Goal: Task Accomplishment & Management: Manage account settings

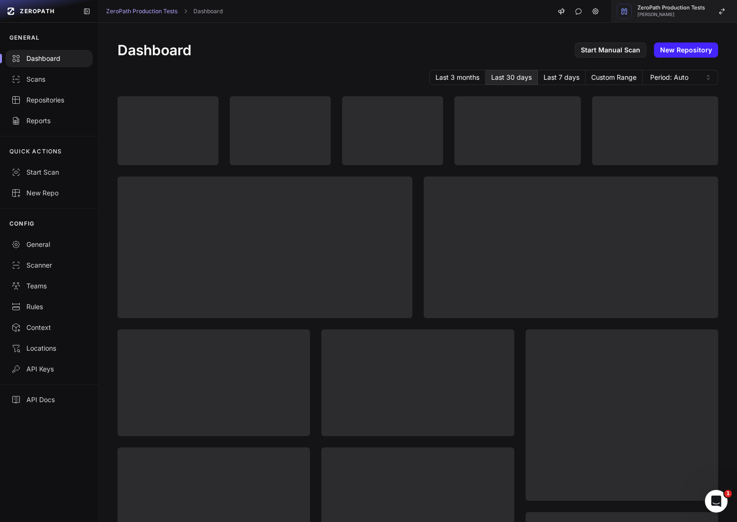
click at [684, 13] on span "[PERSON_NAME]" at bounding box center [671, 14] width 67 height 5
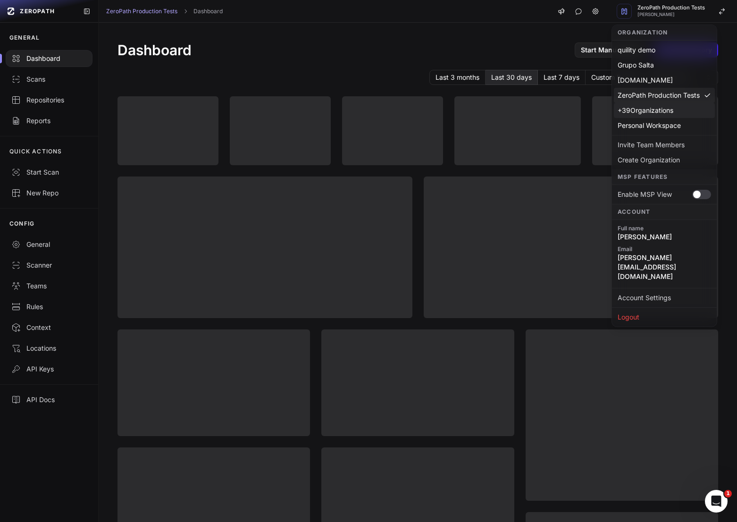
click at [655, 116] on div "+ 39 Organizations" at bounding box center [664, 110] width 101 height 15
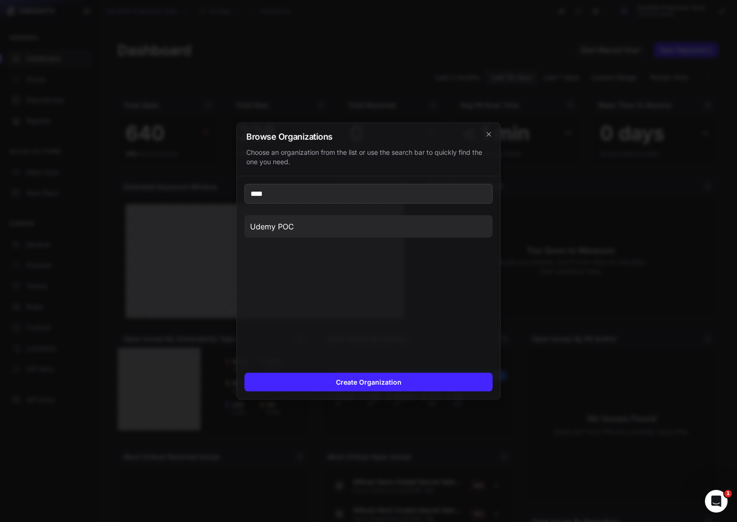
type input "****"
click at [371, 220] on button "Udemy POC" at bounding box center [368, 226] width 248 height 23
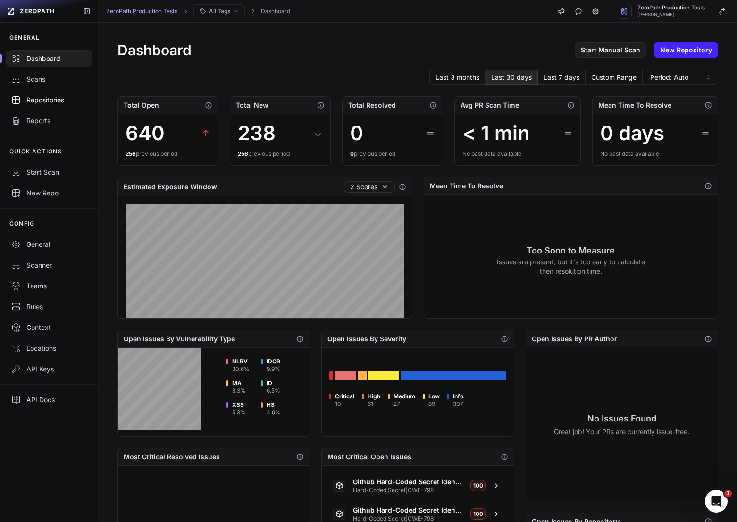
click at [47, 97] on div "Repositories" at bounding box center [49, 99] width 76 height 9
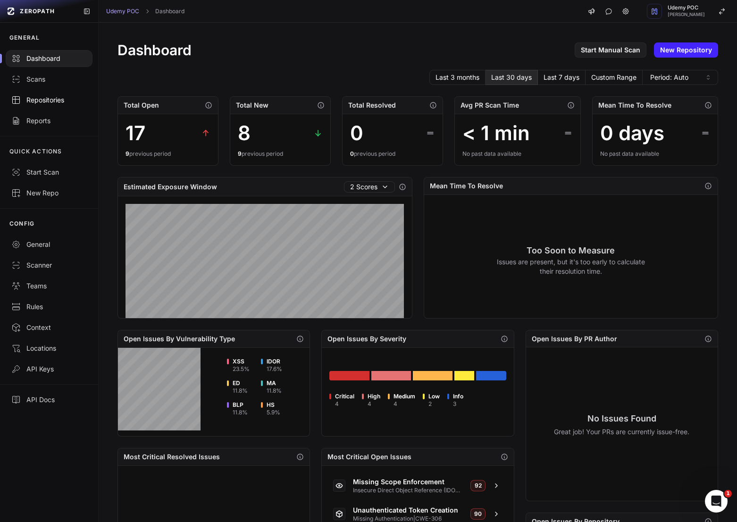
click at [44, 106] on link "Repositories" at bounding box center [49, 100] width 98 height 21
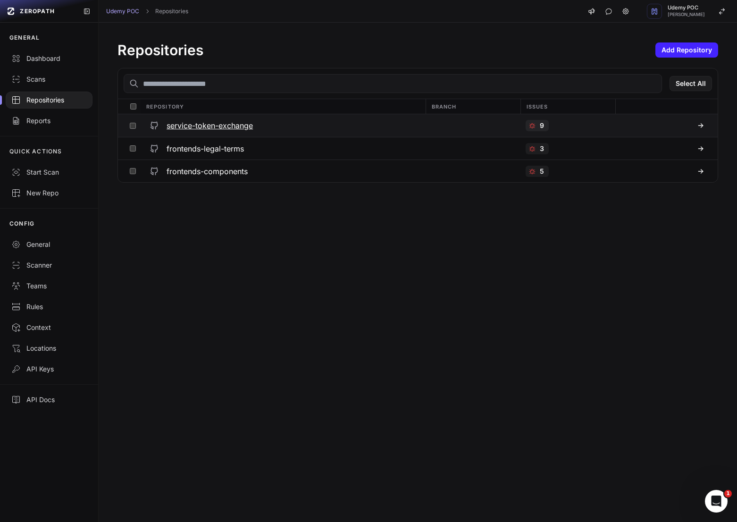
click at [239, 129] on h3 "service-token-exchange" at bounding box center [210, 125] width 86 height 11
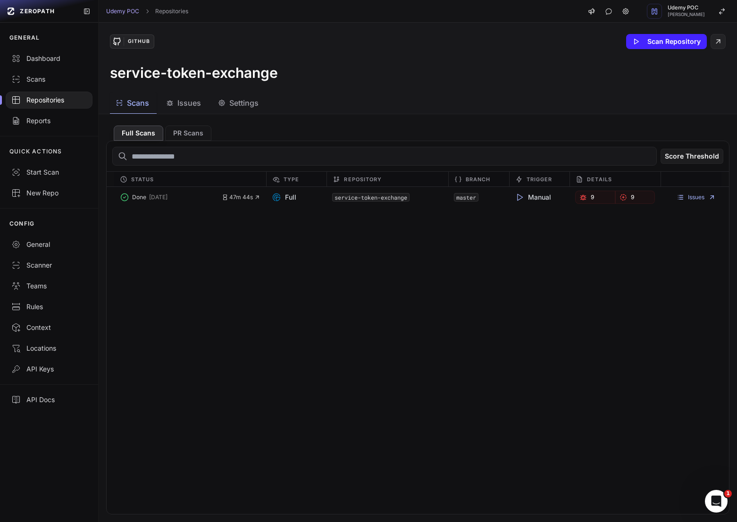
click at [196, 104] on span "Issues" at bounding box center [189, 102] width 24 height 11
click at [142, 103] on span "Scans" at bounding box center [138, 102] width 22 height 11
click at [212, 111] on button "Issues" at bounding box center [239, 102] width 54 height 21
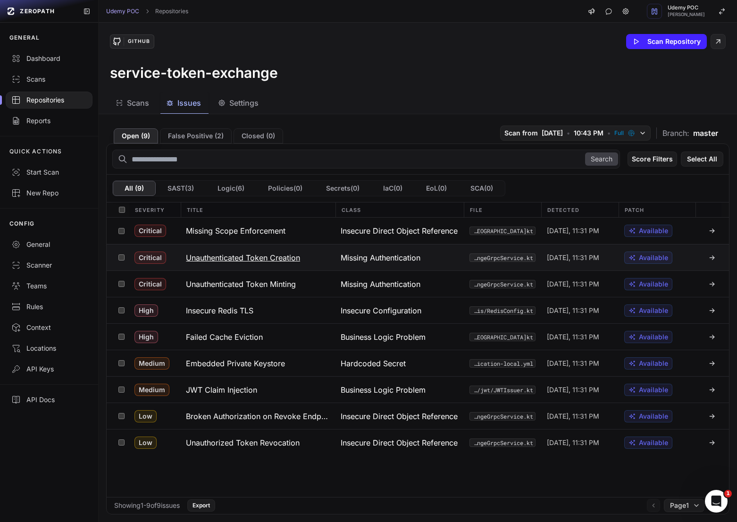
click at [291, 266] on button "Unauthenticated Token Creation" at bounding box center [257, 257] width 155 height 26
click at [185, 121] on div "Open ( 9 ) False Positive ( 2 ) Closed ( 0 ) Scan from 8/12/2025 • 10:43 PM • F…" at bounding box center [418, 318] width 639 height 408
click at [186, 78] on h3 "service-token-exchange" at bounding box center [194, 72] width 168 height 17
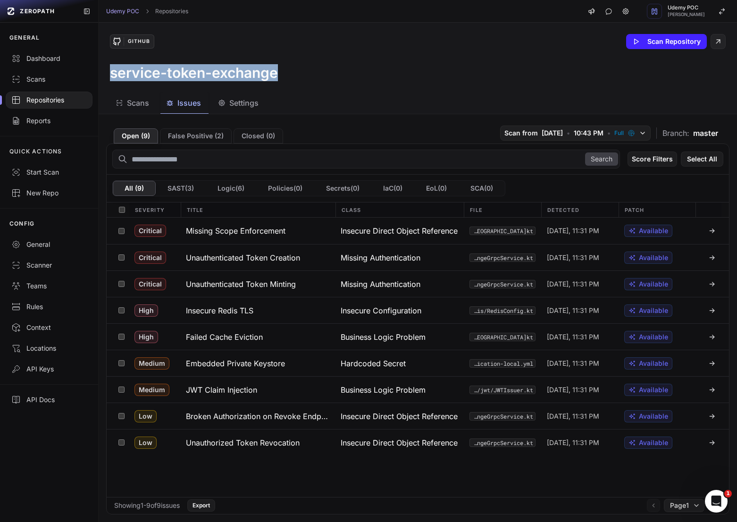
click at [186, 78] on h3 "service-token-exchange" at bounding box center [194, 72] width 168 height 17
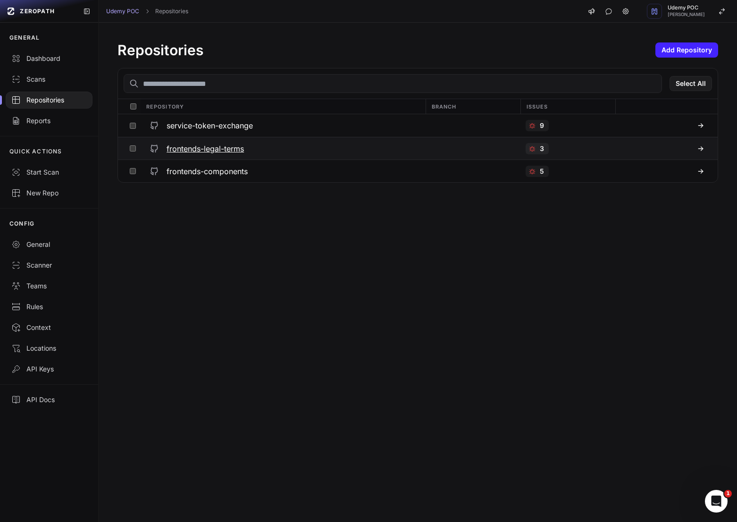
click at [244, 153] on h3 "frontends-legal-terms" at bounding box center [205, 148] width 77 height 11
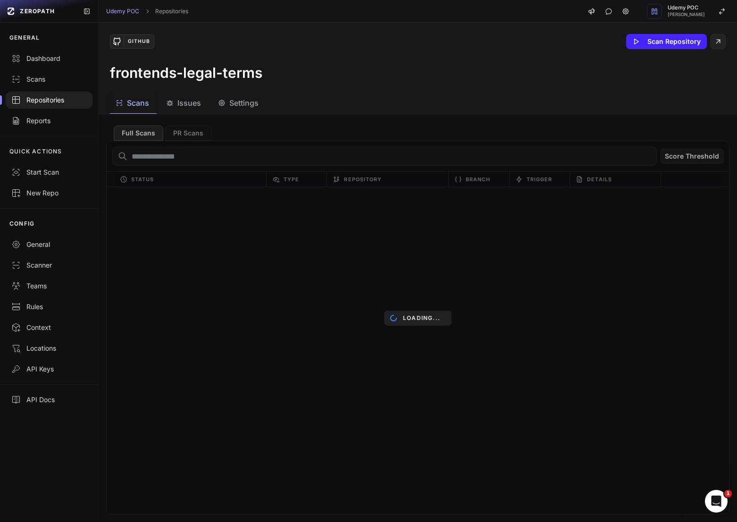
click at [195, 101] on span "Issues" at bounding box center [189, 102] width 24 height 11
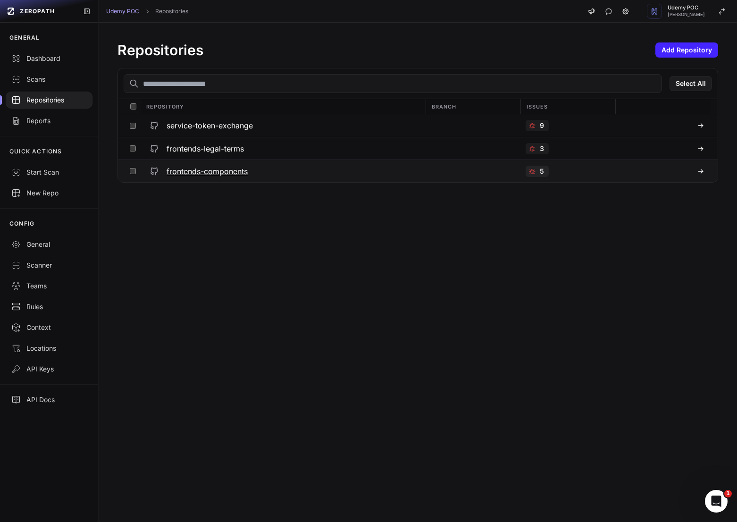
click at [223, 171] on h3 "frontends-components" at bounding box center [207, 171] width 81 height 11
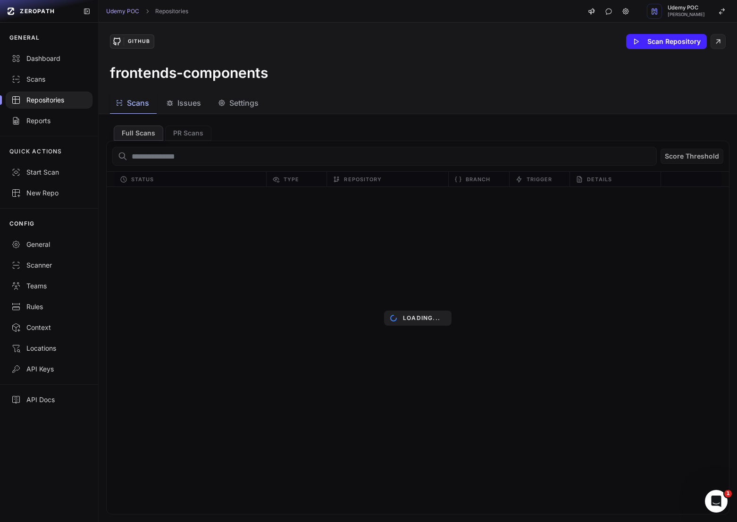
click at [212, 111] on button "Issues" at bounding box center [239, 102] width 54 height 21
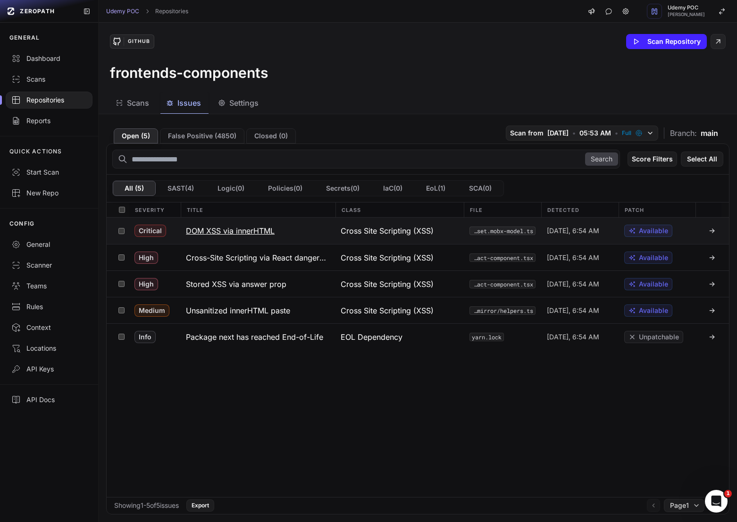
click at [312, 231] on button "DOM XSS via innerHTML" at bounding box center [257, 231] width 155 height 26
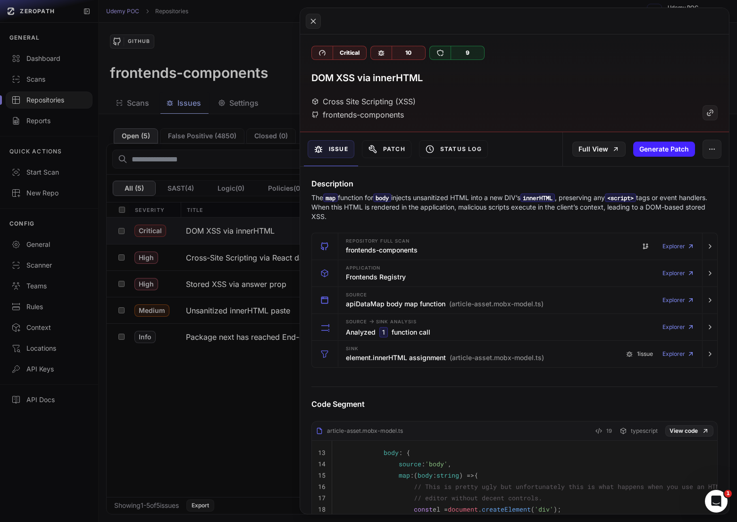
click at [249, 145] on button at bounding box center [368, 261] width 737 height 522
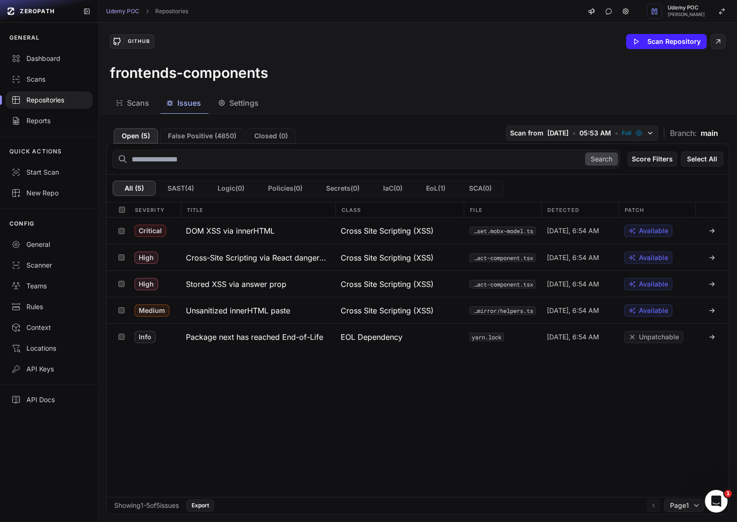
click at [66, 99] on div "Repositories" at bounding box center [49, 99] width 76 height 9
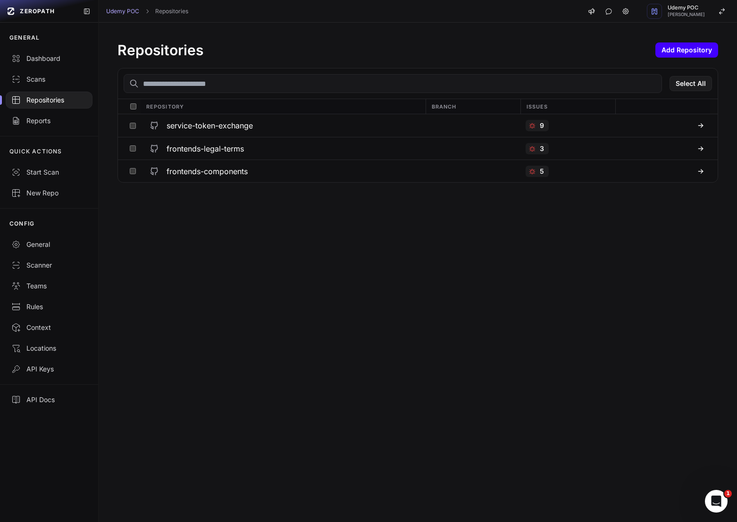
click at [707, 45] on button "Add Repository" at bounding box center [687, 49] width 63 height 15
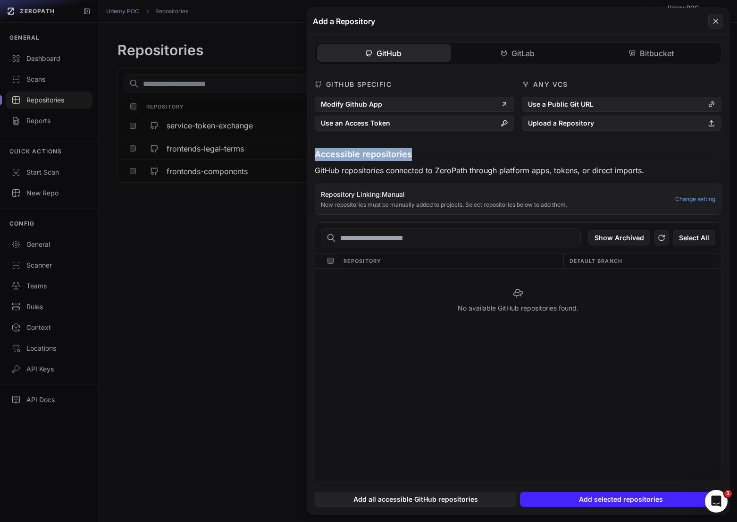
drag, startPoint x: 314, startPoint y: 157, endPoint x: 431, endPoint y: 157, distance: 117.0
click at [431, 157] on h3 "Accessible repositories" at bounding box center [518, 154] width 407 height 13
copy h3 "Accessible repositories"
click at [437, 121] on button "Use an Access Token" at bounding box center [415, 123] width 200 height 15
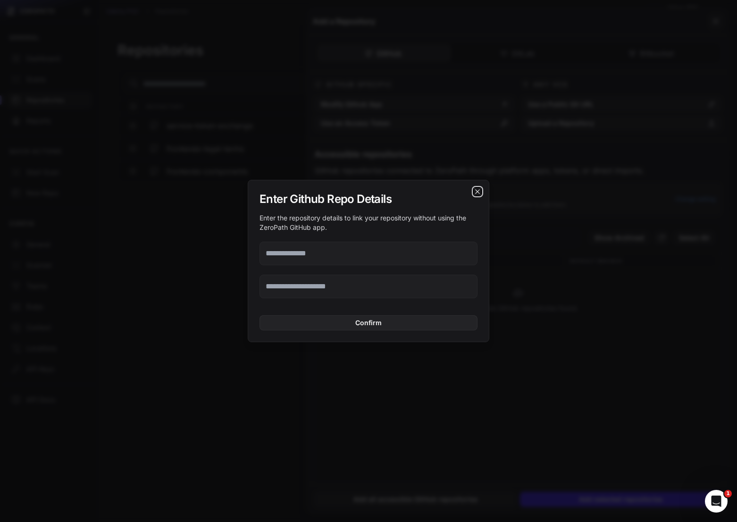
click at [477, 192] on icon "cross 2," at bounding box center [477, 191] width 4 height 4
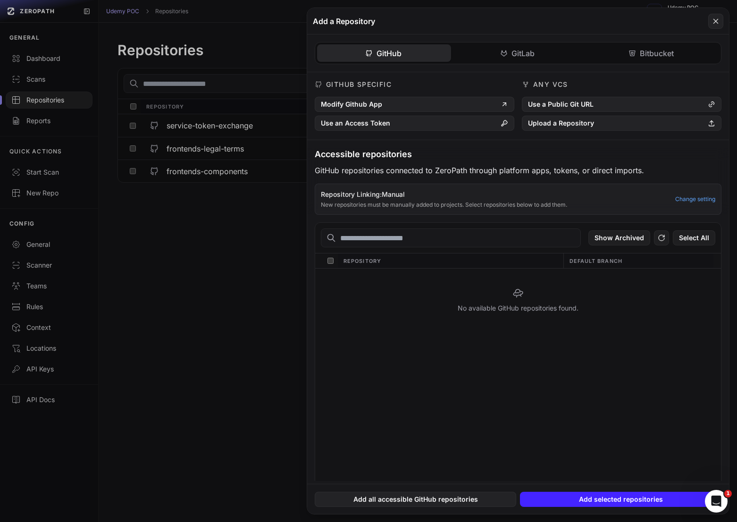
click at [517, 57] on div "GitHub GitLab Bitbucket GitHub Specific Modify Github App Use an Access Token A…" at bounding box center [518, 257] width 422 height 446
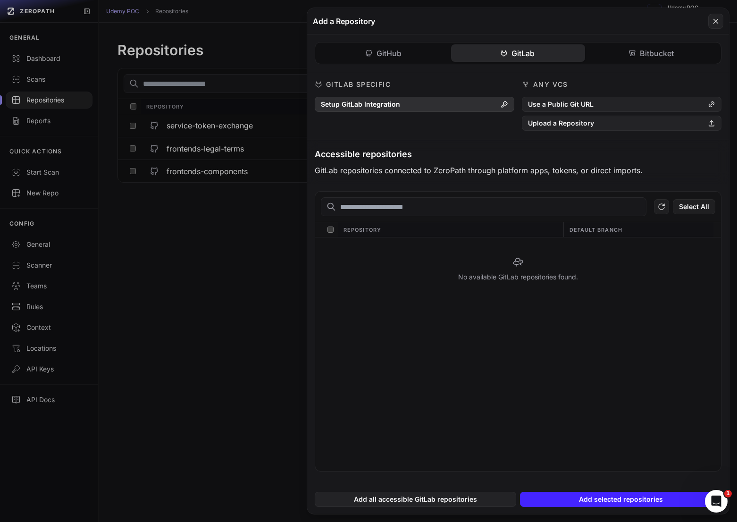
click at [426, 108] on button "Setup GitLab Integration" at bounding box center [415, 104] width 200 height 15
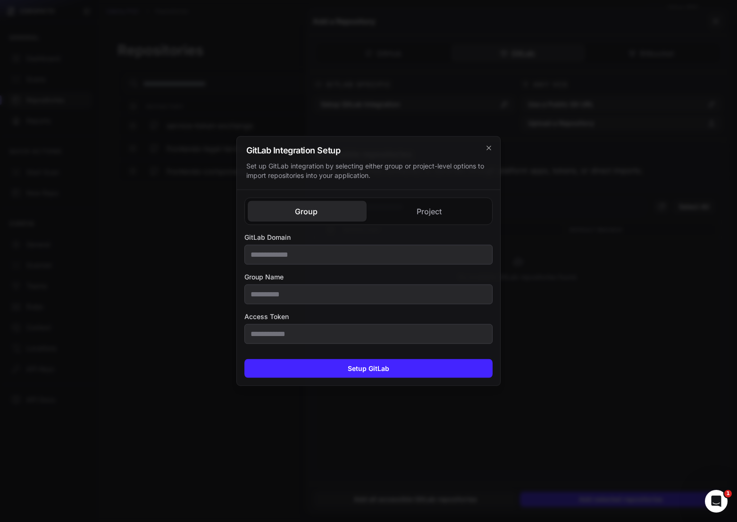
click at [419, 214] on div "Group Project GitLab Domain Group Name Access Token GitLab Domain Access Token" at bounding box center [368, 270] width 263 height 161
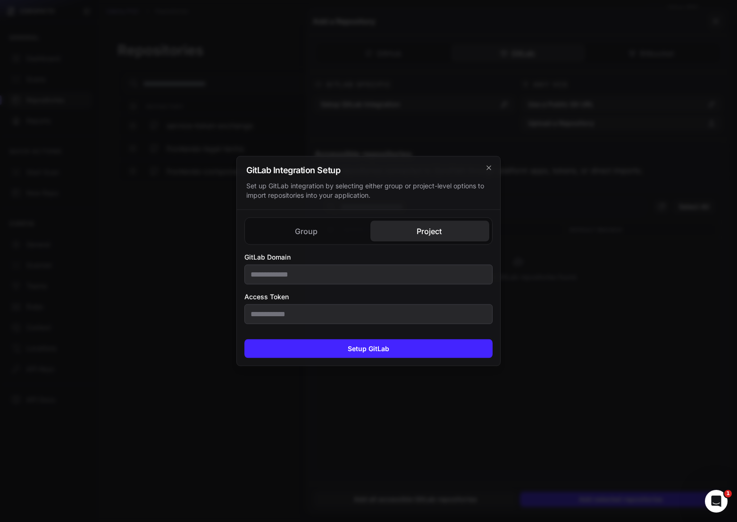
click at [315, 223] on div "Group Project" at bounding box center [368, 231] width 248 height 27
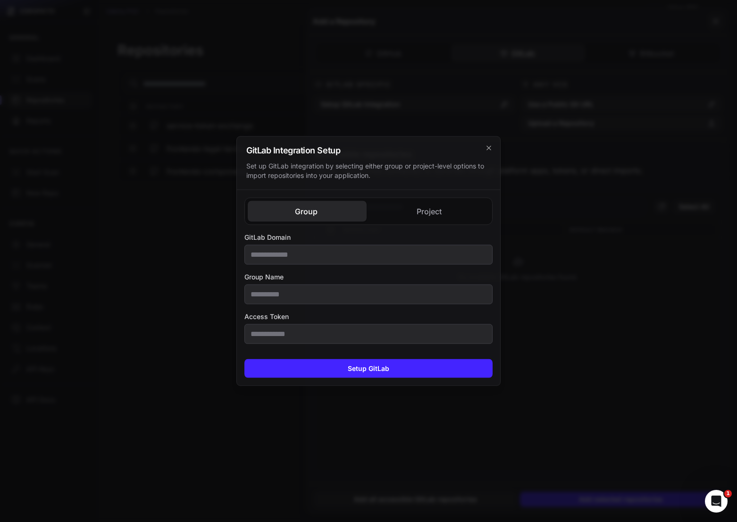
click at [403, 207] on div "GitLab Integration Setup Set up GitLab integration by selecting either group or…" at bounding box center [368, 261] width 264 height 250
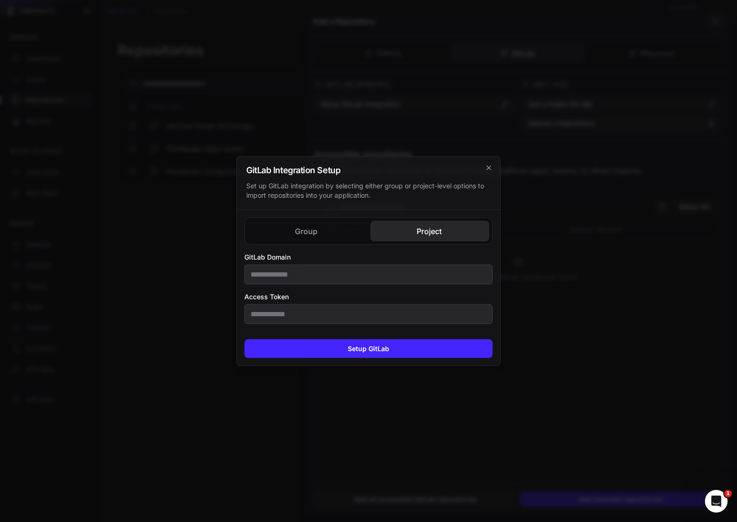
click at [318, 238] on div "Group Project GitLab Domain Group Name Access Token GitLab Domain Access Token" at bounding box center [368, 271] width 248 height 107
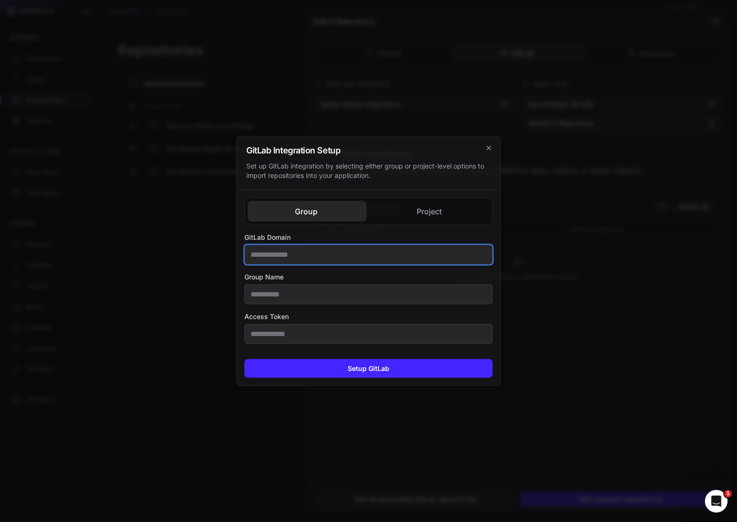
click at [293, 254] on input "GitLab Domain" at bounding box center [368, 255] width 248 height 20
click at [417, 216] on div "Group Project GitLab Domain Group Name Access Token GitLab Domain Access Token" at bounding box center [368, 270] width 263 height 161
click at [320, 235] on div "Group Project GitLab Domain Group Name Access Token GitLab Domain Access Token" at bounding box center [368, 271] width 248 height 146
click at [289, 257] on input "GitLab Domain" at bounding box center [368, 255] width 248 height 20
click at [276, 316] on label "Access Token" at bounding box center [368, 316] width 248 height 9
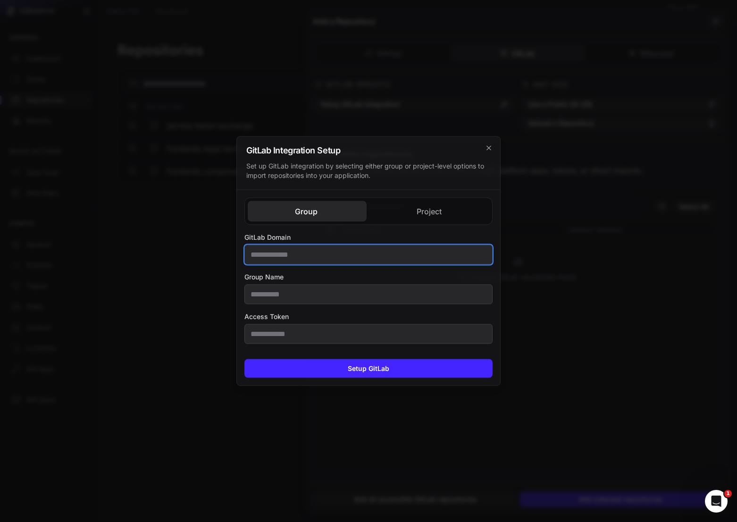
click at [300, 251] on input "GitLab Domain" at bounding box center [368, 255] width 248 height 20
type input "***"
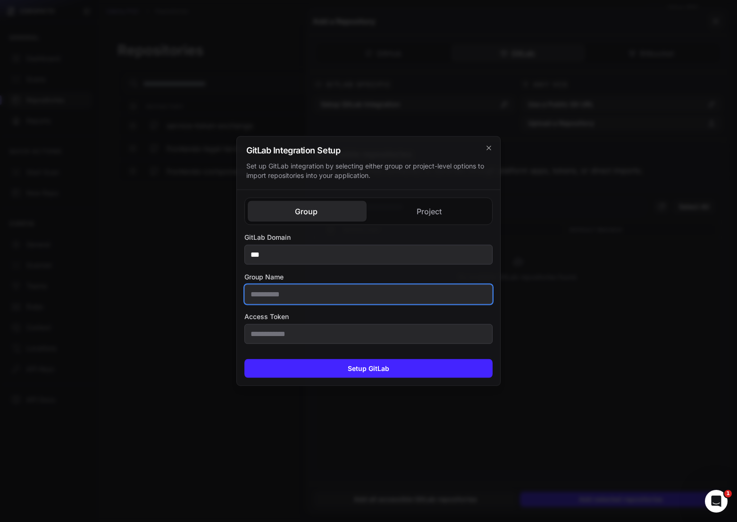
click at [262, 299] on input "Group Name" at bounding box center [368, 295] width 248 height 20
type input "***"
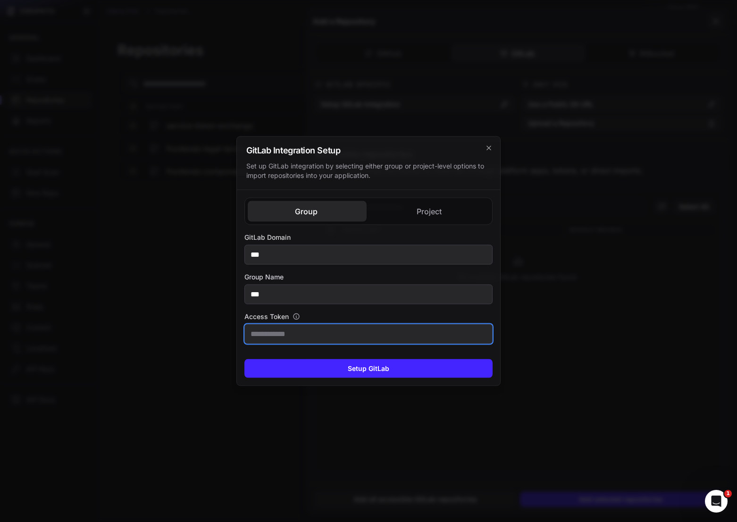
click at [279, 327] on input "Access Token" at bounding box center [368, 334] width 248 height 20
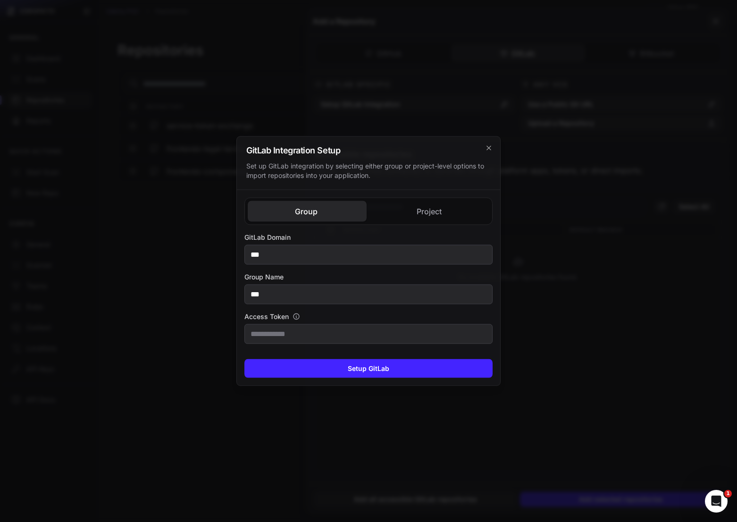
click at [294, 316] on icon "button" at bounding box center [297, 317] width 8 height 8
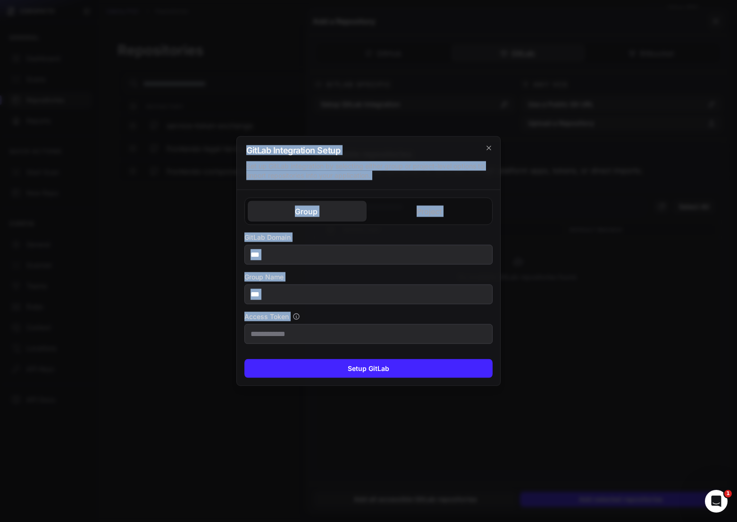
drag, startPoint x: 302, startPoint y: 305, endPoint x: 220, endPoint y: 264, distance: 92.0
click at [319, 312] on label "Access Token" at bounding box center [368, 316] width 248 height 9
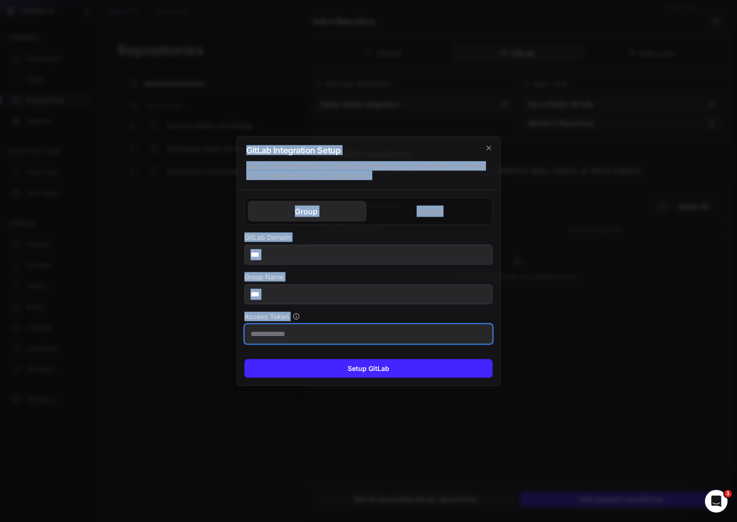
click at [319, 324] on input "Access Token" at bounding box center [368, 334] width 248 height 20
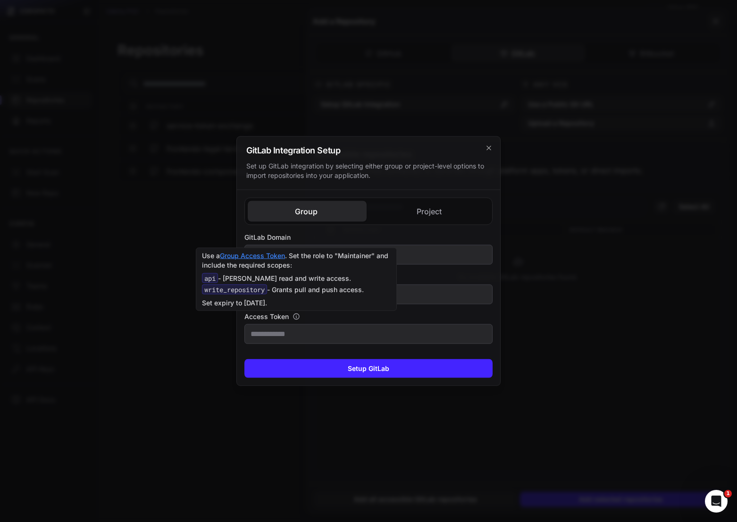
click at [294, 313] on icon "button" at bounding box center [297, 317] width 8 height 8
drag, startPoint x: 296, startPoint y: 303, endPoint x: 200, endPoint y: 252, distance: 108.7
click at [200, 252] on div "Use a Group Access Token . Set the role to "Maintainer" and include the require…" at bounding box center [296, 279] width 201 height 63
copy div "Use a Group Access Token . Set the role to "Maintainer" and include the require…"
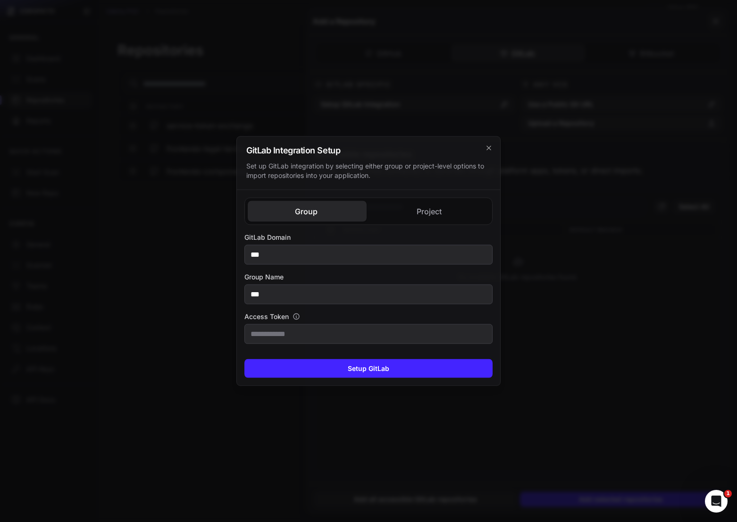
click at [424, 234] on label "GitLab Domain" at bounding box center [368, 237] width 248 height 9
click at [424, 245] on input "***" at bounding box center [368, 255] width 248 height 20
click at [486, 152] on h2 "GitLab Integration Setup" at bounding box center [368, 150] width 244 height 8
click at [487, 151] on icon "cross 2," at bounding box center [489, 148] width 8 height 8
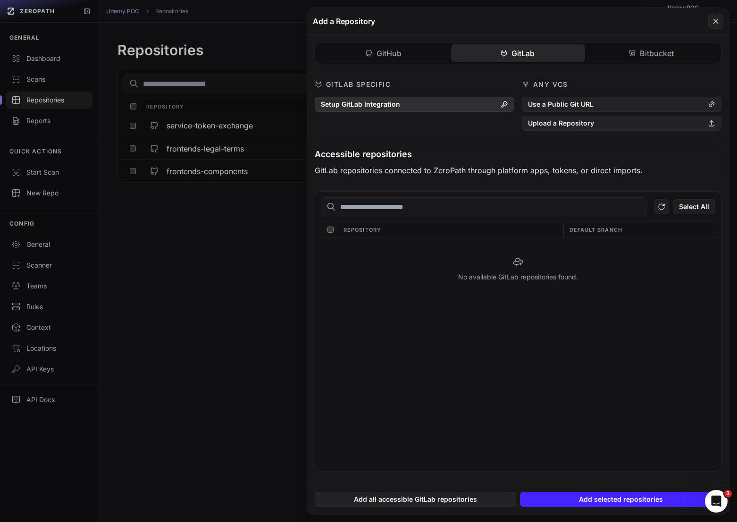
click at [491, 104] on button "Setup GitLab Integration" at bounding box center [415, 104] width 200 height 15
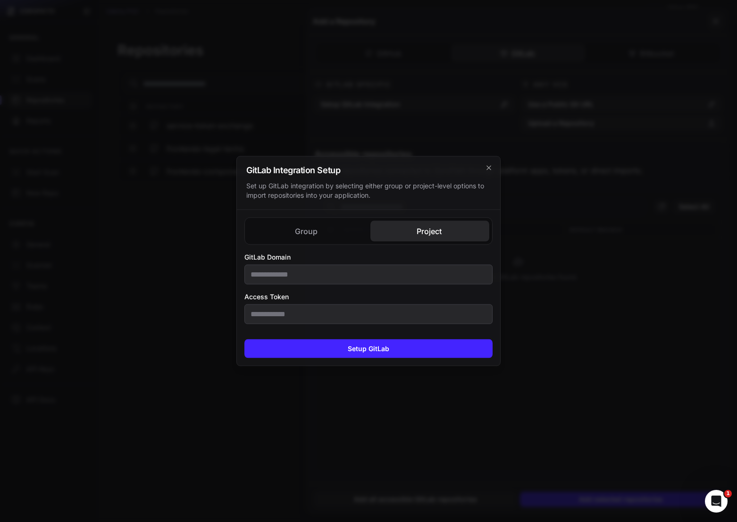
click at [413, 213] on div "Group Project GitLab Domain Group Name Access Token GitLab Domain Access Token" at bounding box center [368, 271] width 263 height 122
click at [296, 239] on div "Group Project GitLab Domain Group Name Access Token GitLab Domain Access Token" at bounding box center [368, 271] width 248 height 107
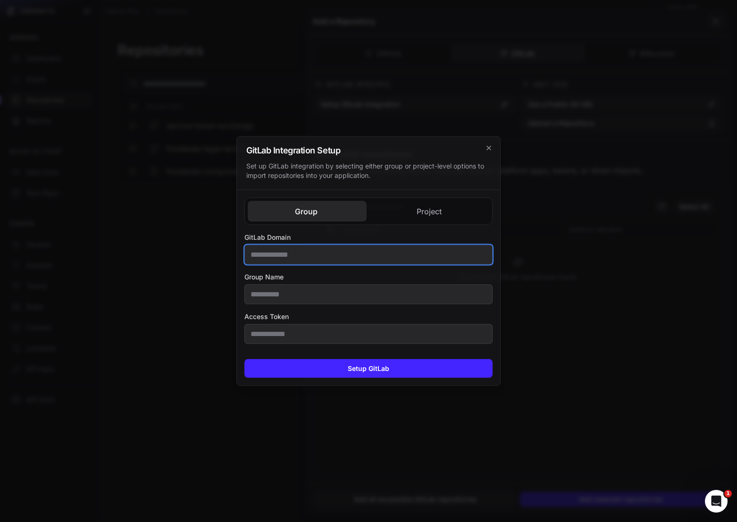
click at [315, 257] on input "GitLab Domain" at bounding box center [368, 255] width 248 height 20
type input "****"
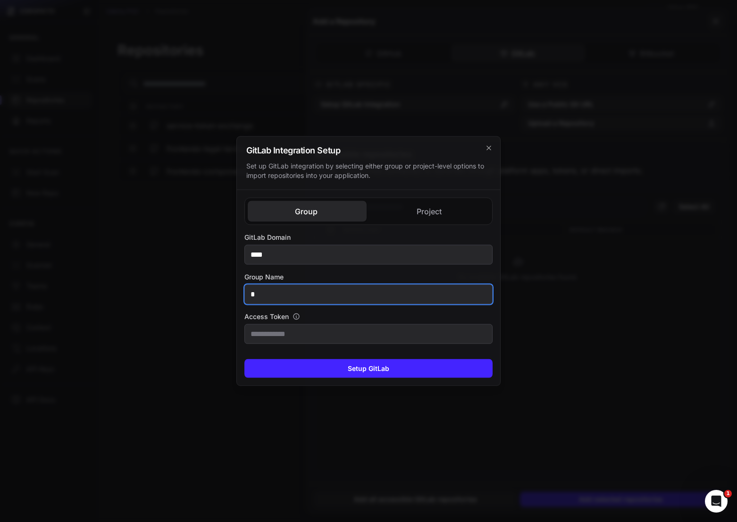
click at [303, 293] on input "*" at bounding box center [368, 295] width 248 height 20
type input "*****"
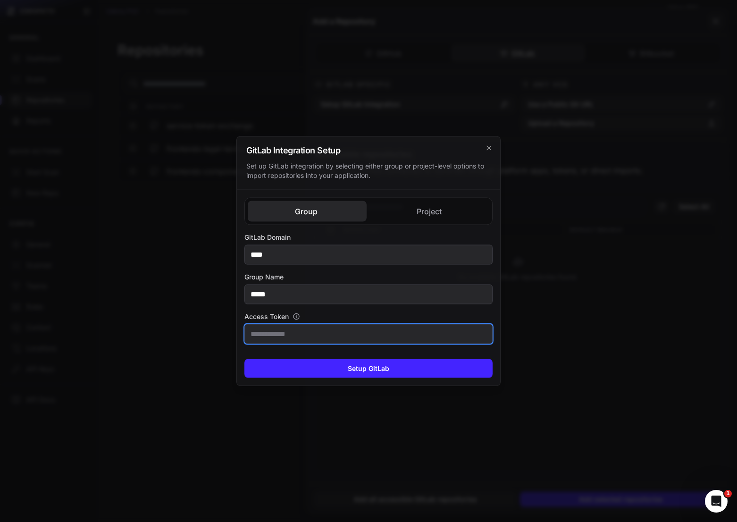
click at [256, 330] on input "Access Token" at bounding box center [368, 334] width 248 height 20
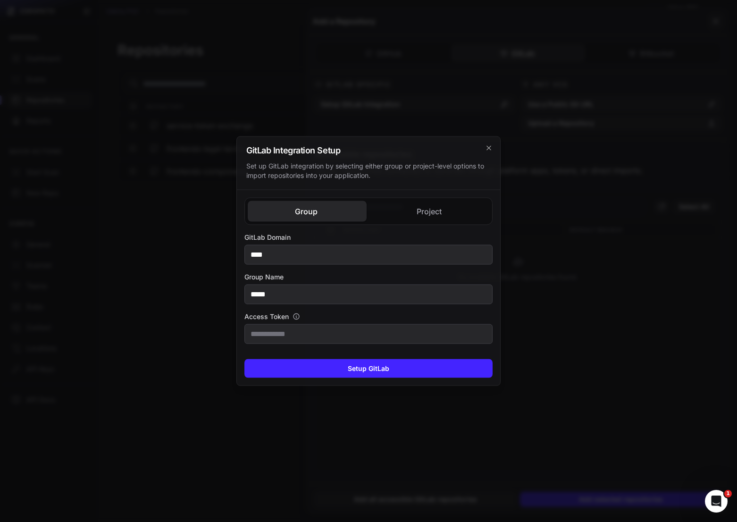
click at [295, 319] on icon "button" at bounding box center [297, 317] width 6 height 6
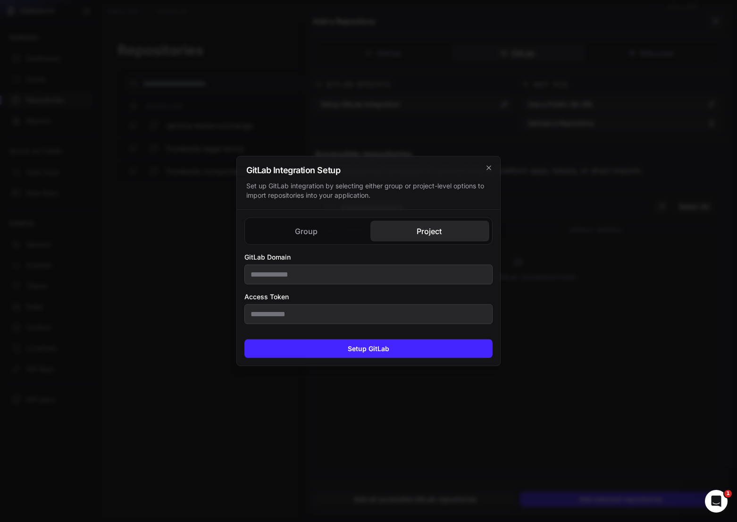
click at [424, 221] on button "Project" at bounding box center [429, 231] width 119 height 21
click at [296, 262] on div "GitLab Domain" at bounding box center [368, 268] width 248 height 32
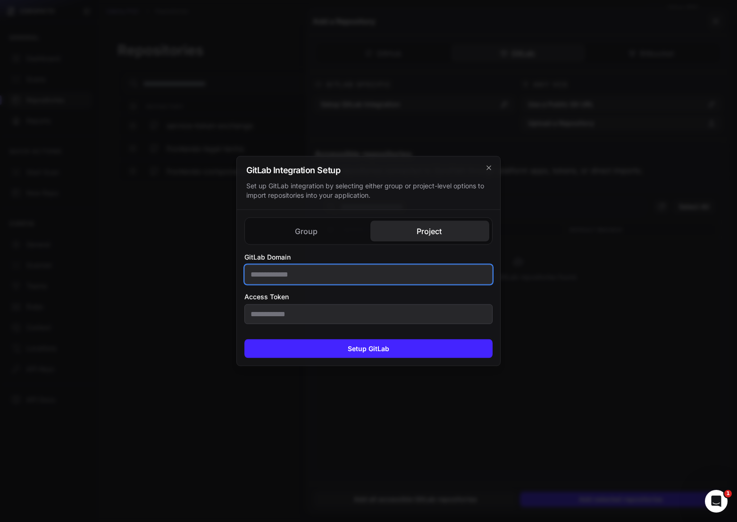
click at [296, 273] on input "GitLab Domain" at bounding box center [368, 275] width 248 height 20
type input "****"
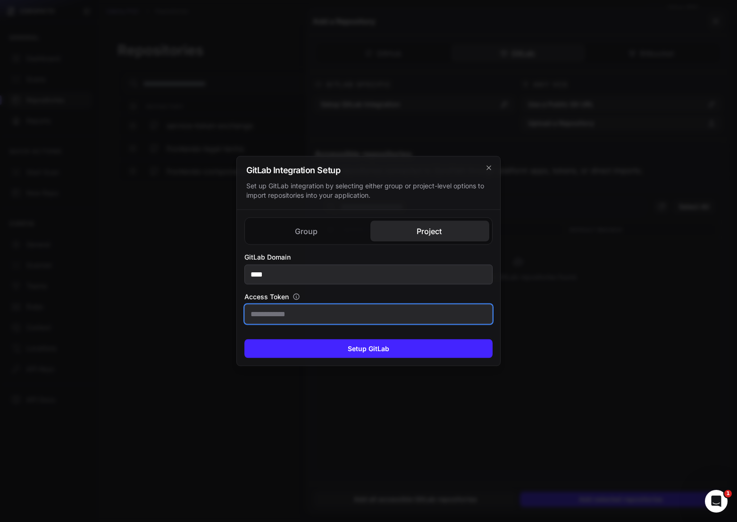
click at [284, 316] on input "Access Token" at bounding box center [368, 314] width 248 height 20
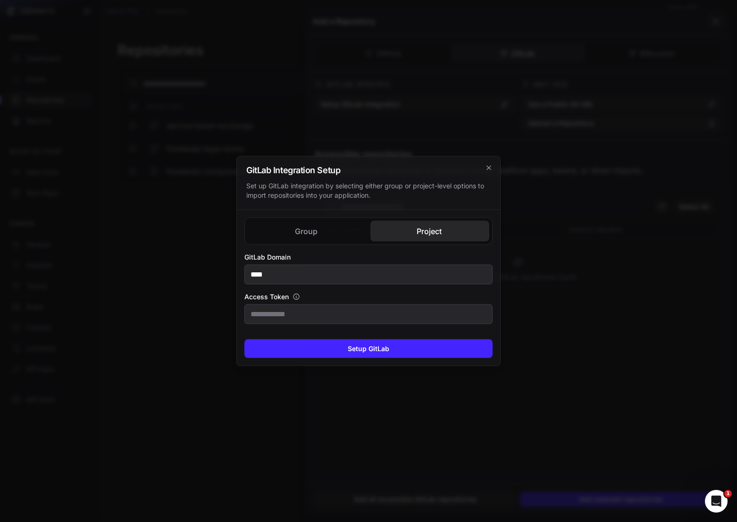
click at [298, 297] on icon "button" at bounding box center [297, 297] width 8 height 8
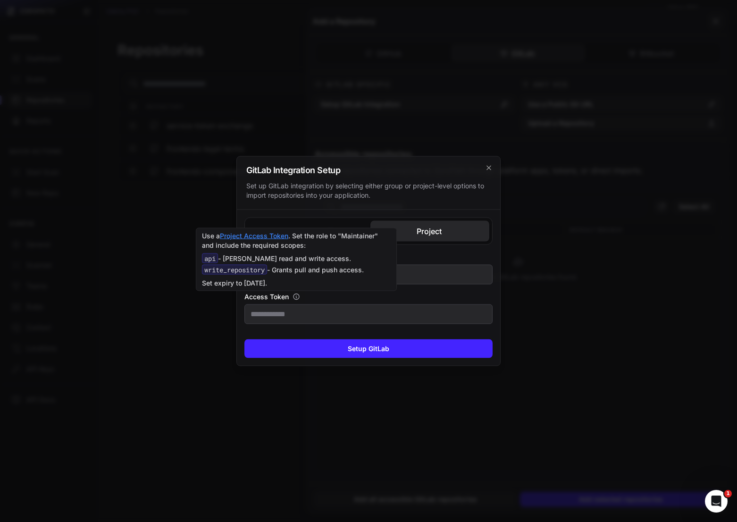
drag, startPoint x: 299, startPoint y: 283, endPoint x: 230, endPoint y: 248, distance: 76.8
click at [230, 248] on div "Use a Project Access Token . Set the role to "Maintainer" and include the requi…" at bounding box center [296, 259] width 189 height 57
click at [255, 234] on link "Project Access Token" at bounding box center [254, 236] width 68 height 8
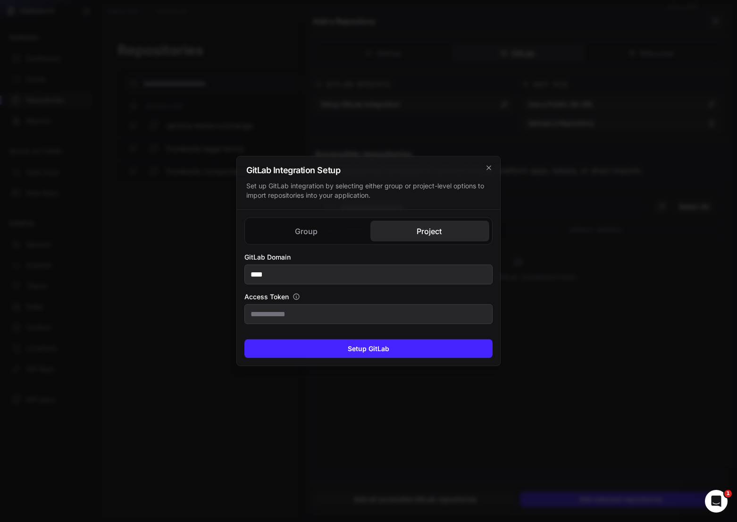
click at [296, 292] on div "GitLab Domain **** Access Token" at bounding box center [368, 288] width 248 height 72
click at [296, 294] on icon "button" at bounding box center [297, 297] width 8 height 8
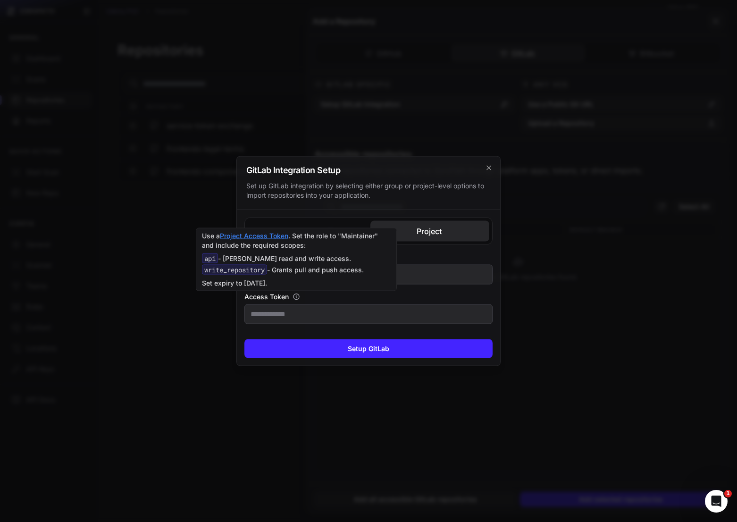
drag, startPoint x: 300, startPoint y: 284, endPoint x: 298, endPoint y: 237, distance: 46.8
click at [298, 237] on div "Use a Project Access Token . Set the role to "Maintainer" and include the requi…" at bounding box center [296, 259] width 189 height 57
copy div "et the role to "Maintainer" and include the required scopes: api - Grants read …"
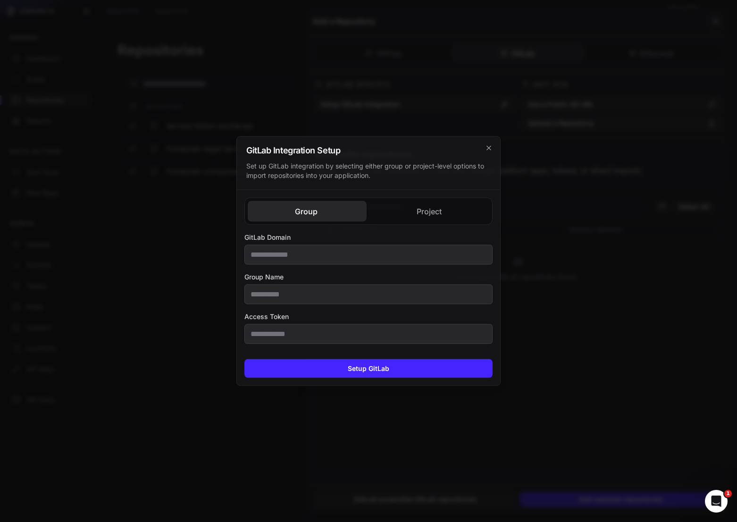
click at [484, 149] on h2 "GitLab Integration Setup" at bounding box center [368, 150] width 244 height 8
click at [491, 149] on icon "cross 2," at bounding box center [489, 148] width 8 height 8
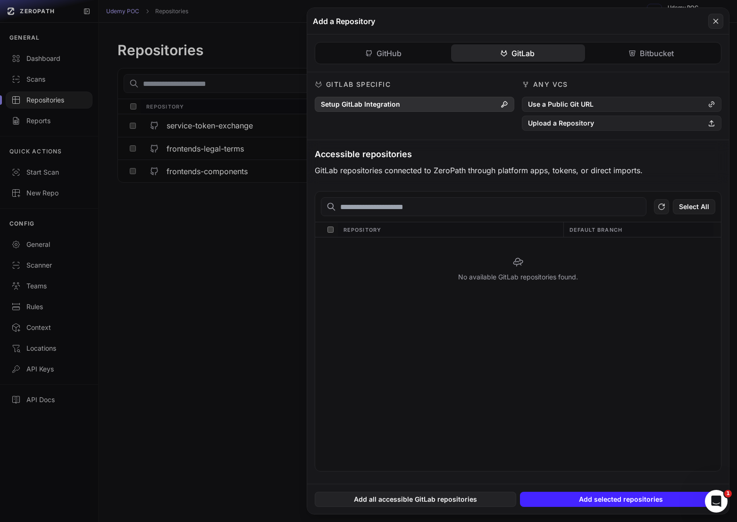
click at [389, 110] on button "Setup GitLab Integration" at bounding box center [415, 104] width 200 height 15
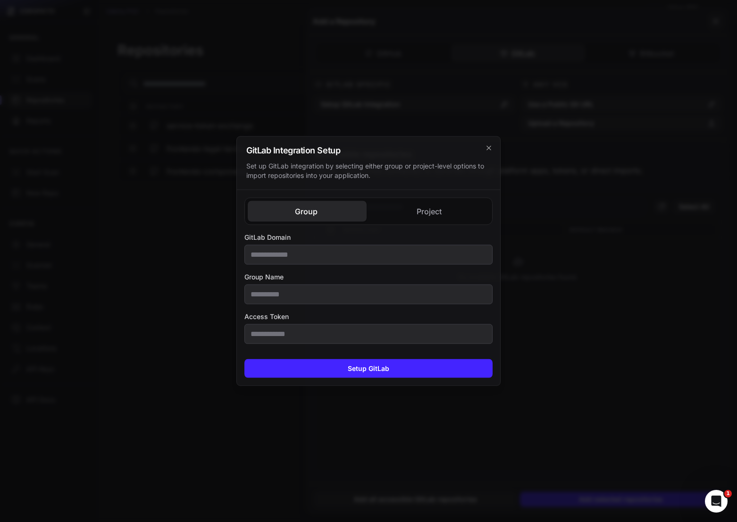
click at [416, 216] on div "Group Project GitLab Domain Group Name Access Token GitLab Domain Access Token" at bounding box center [368, 270] width 263 height 161
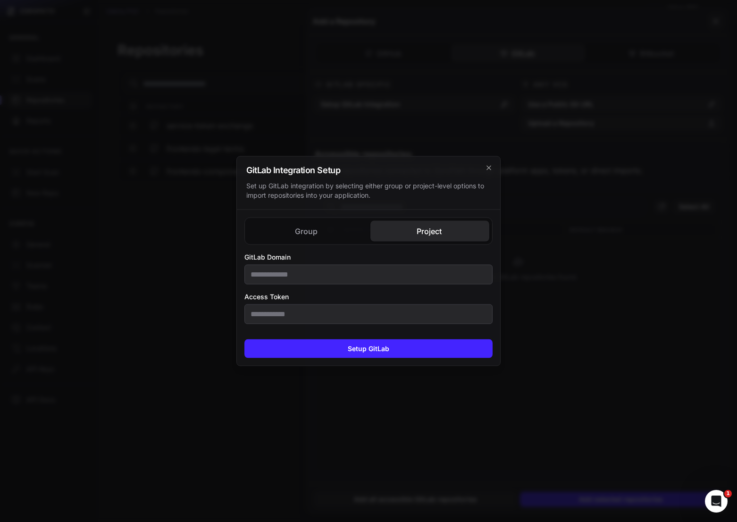
click at [328, 228] on div "Group Project GitLab Domain Group Name Access Token GitLab Domain Access Token" at bounding box center [368, 271] width 248 height 107
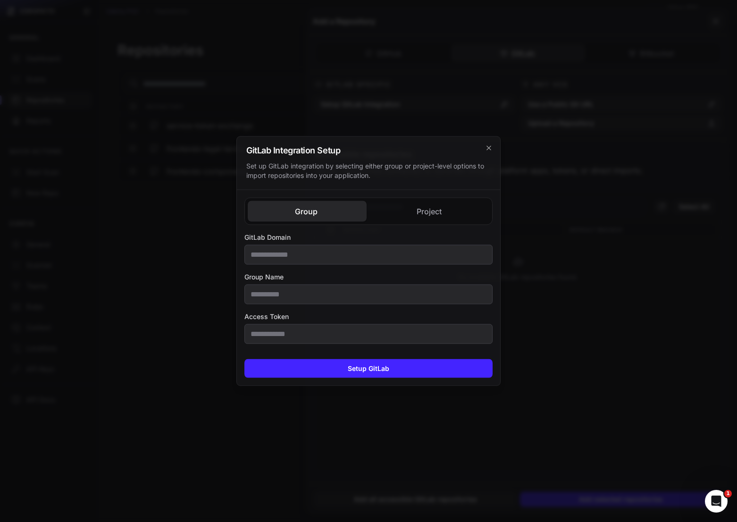
click at [412, 199] on div "Group Project" at bounding box center [368, 211] width 248 height 27
click at [402, 210] on div "Group Project GitLab Domain Group Name Access Token GitLab Domain Access Token" at bounding box center [368, 270] width 263 height 161
click at [289, 234] on div "Group Project GitLab Domain Group Name Access Token GitLab Domain Access Token" at bounding box center [368, 271] width 248 height 146
click at [365, 255] on input "GitLab Domain" at bounding box center [368, 255] width 248 height 20
type input "****"
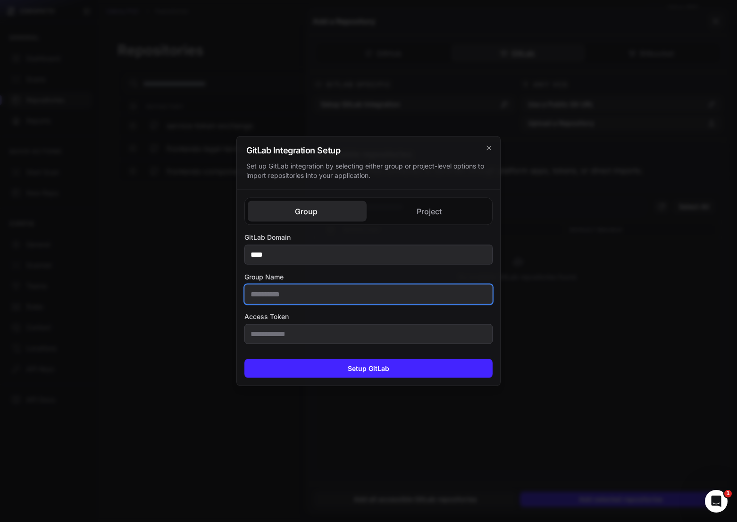
click at [417, 296] on input "Group Name" at bounding box center [368, 295] width 248 height 20
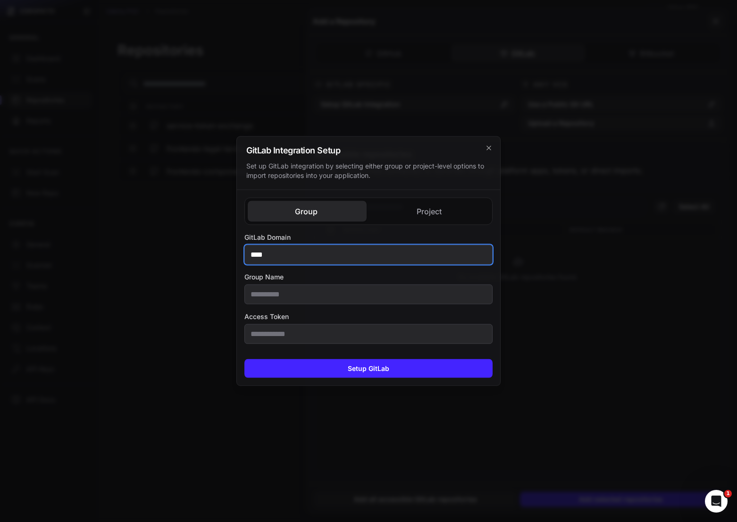
click at [385, 259] on input "****" at bounding box center [368, 255] width 248 height 20
click at [385, 259] on input "GitLab Domain" at bounding box center [368, 255] width 248 height 20
type input "**********"
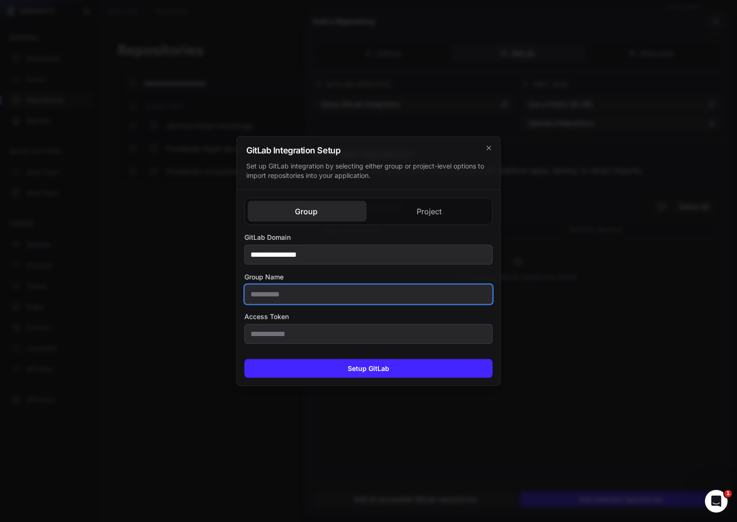
click at [335, 295] on input "Group Name" at bounding box center [368, 295] width 248 height 20
type input "********"
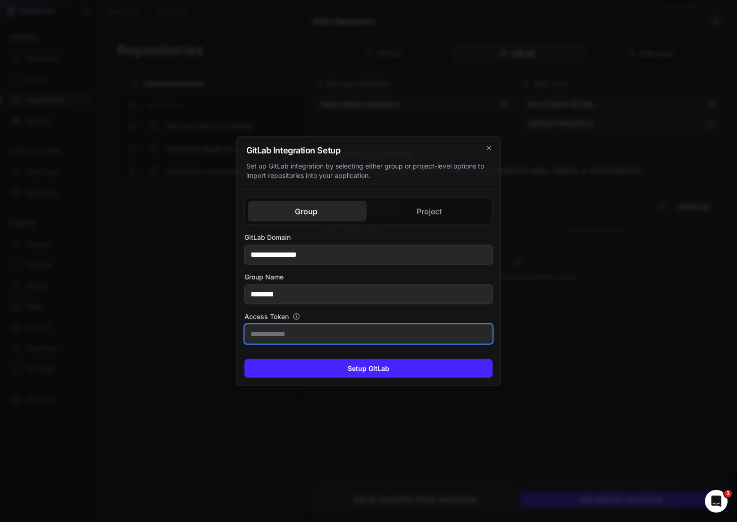
click at [323, 338] on input "Access Token" at bounding box center [368, 334] width 248 height 20
type input "**********"
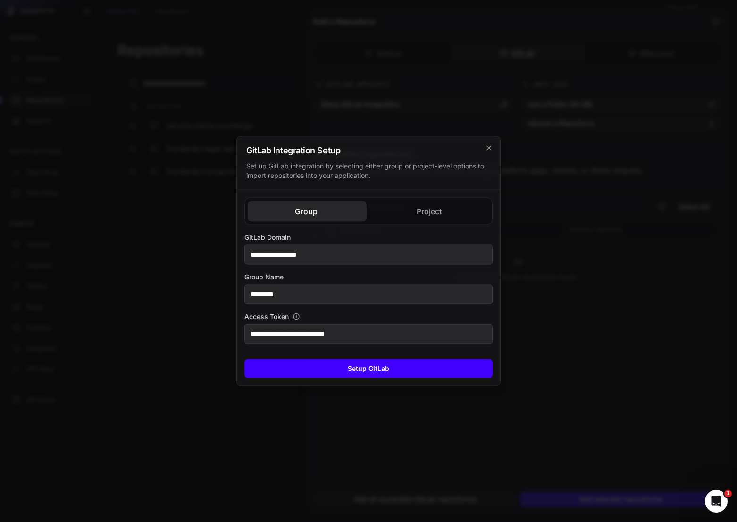
click at [338, 363] on button "Setup GitLab" at bounding box center [368, 368] width 248 height 19
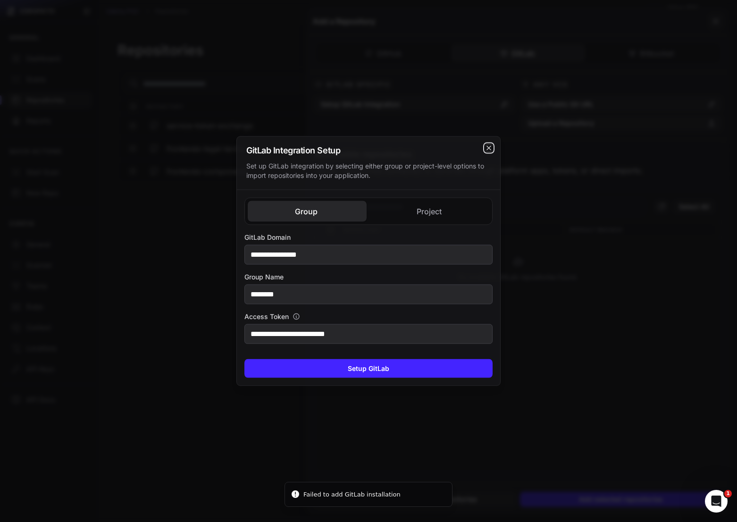
click at [488, 150] on icon "cross 2," at bounding box center [489, 148] width 8 height 8
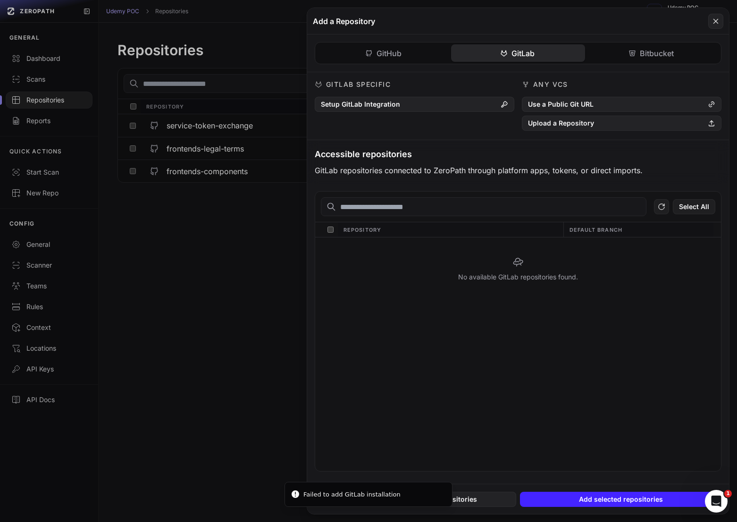
click at [364, 149] on h3 "Accessible repositories" at bounding box center [518, 154] width 407 height 13
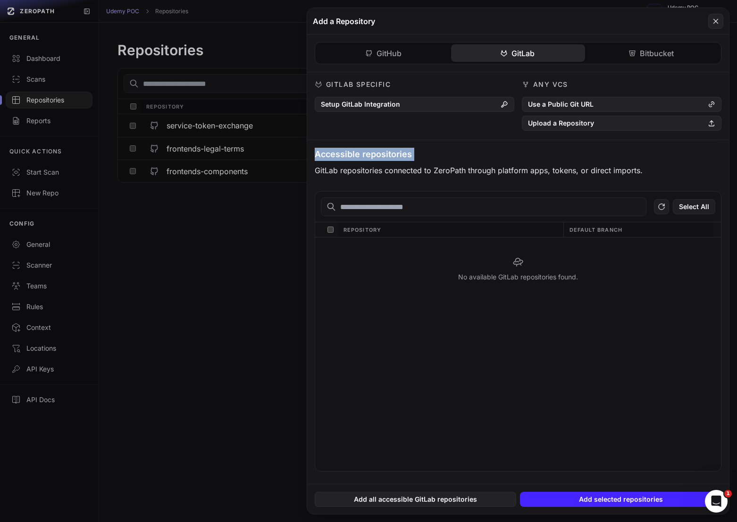
click at [364, 149] on h3 "Accessible repositories" at bounding box center [518, 154] width 407 height 13
copy div "Accessible repositories"
click at [378, 156] on h3 "Accessible repositories" at bounding box center [518, 154] width 407 height 13
click at [390, 155] on h3 "Accessible repositories" at bounding box center [518, 154] width 407 height 13
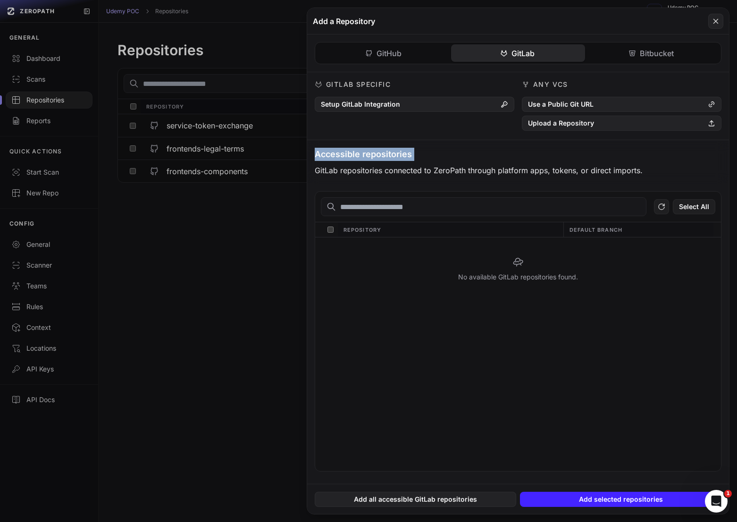
click at [390, 155] on h3 "Accessible repositories" at bounding box center [518, 154] width 407 height 13
copy div "Accessible repositories"
click at [227, 280] on button at bounding box center [368, 261] width 737 height 522
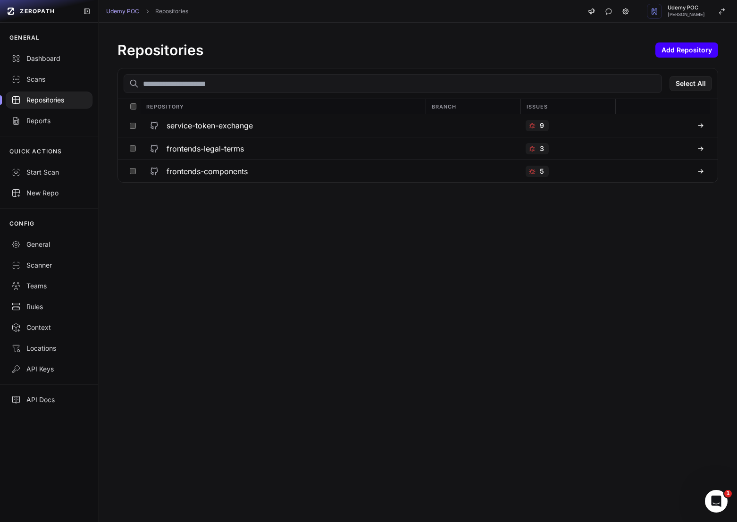
click at [696, 56] on button "Add Repository" at bounding box center [687, 49] width 63 height 15
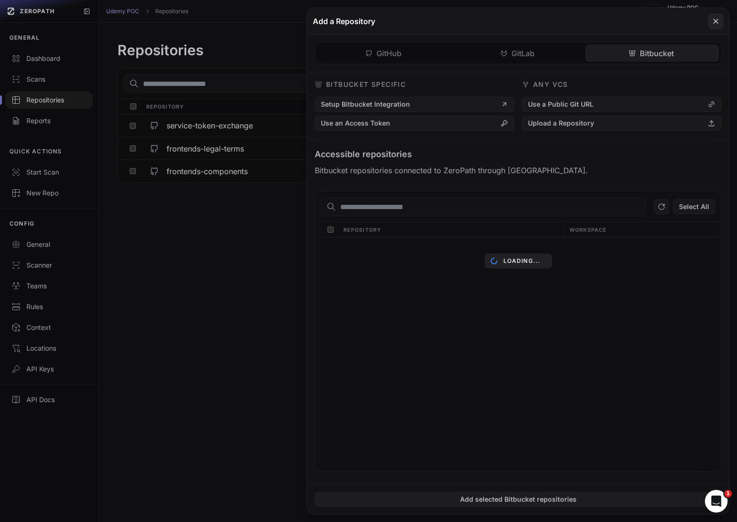
click at [645, 54] on div "GitHub GitLab Bitbucket GitHub Specific Modify Github App Use an Access Token A…" at bounding box center [518, 258] width 422 height 449
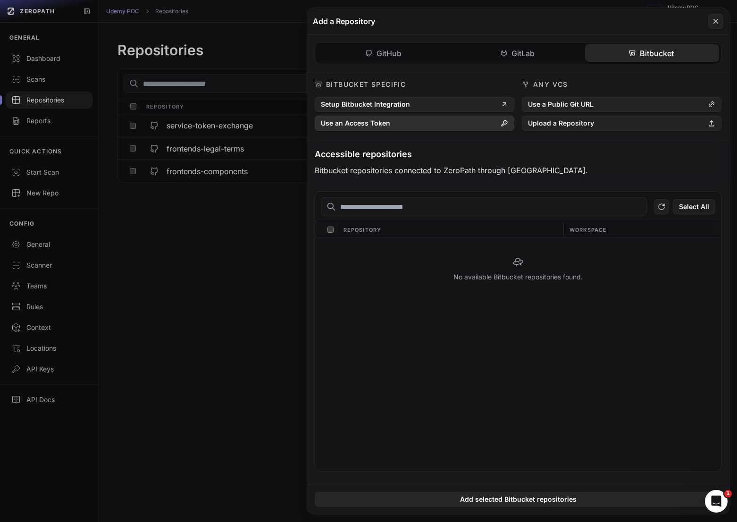
click at [442, 126] on button "Use an Access Token" at bounding box center [415, 123] width 200 height 15
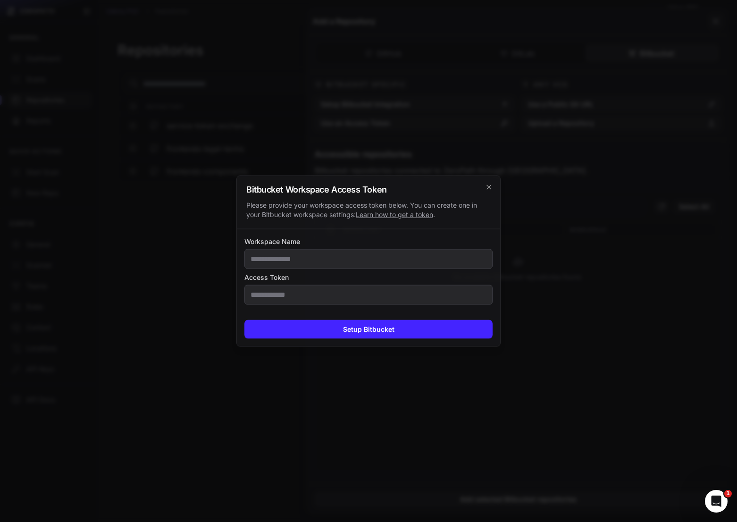
click at [417, 215] on link "Learn how to get a token" at bounding box center [394, 214] width 77 height 8
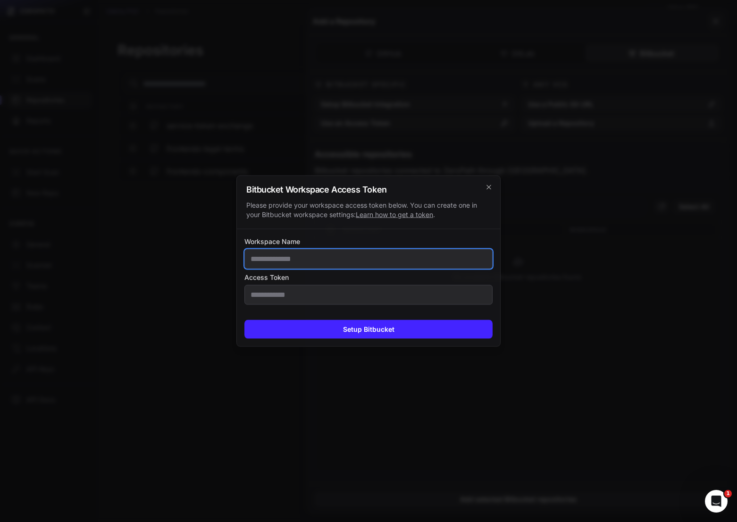
click at [295, 262] on input "Workspace Name" at bounding box center [368, 259] width 248 height 20
type input "****"
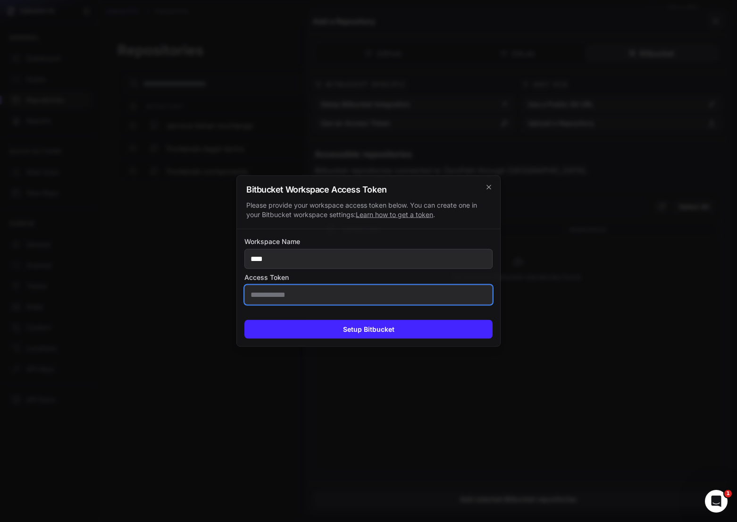
click at [279, 299] on input "Access Token" at bounding box center [368, 295] width 248 height 20
type input "***"
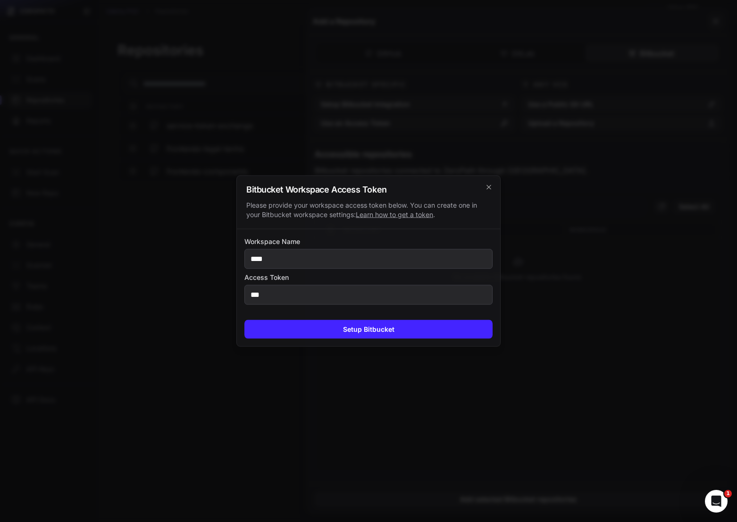
click at [297, 277] on label "Access Token" at bounding box center [368, 277] width 248 height 9
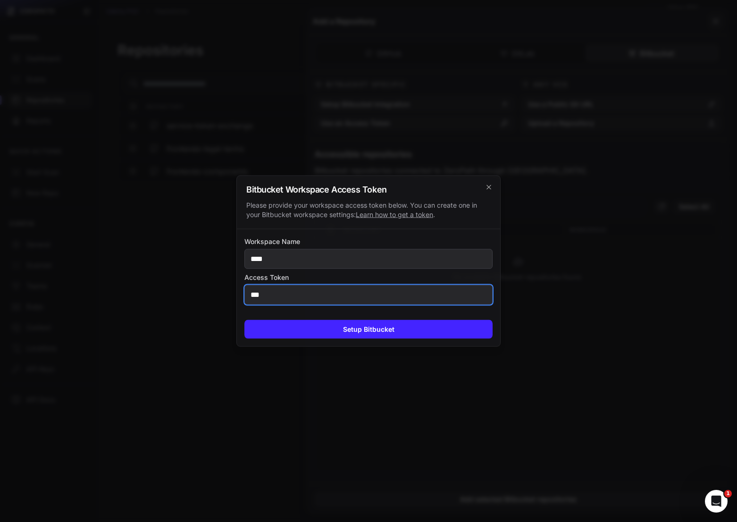
click at [297, 285] on input "***" at bounding box center [368, 295] width 248 height 20
click at [278, 290] on input "***" at bounding box center [368, 295] width 248 height 20
click at [278, 290] on input "Access Token" at bounding box center [368, 295] width 248 height 20
type input "**********"
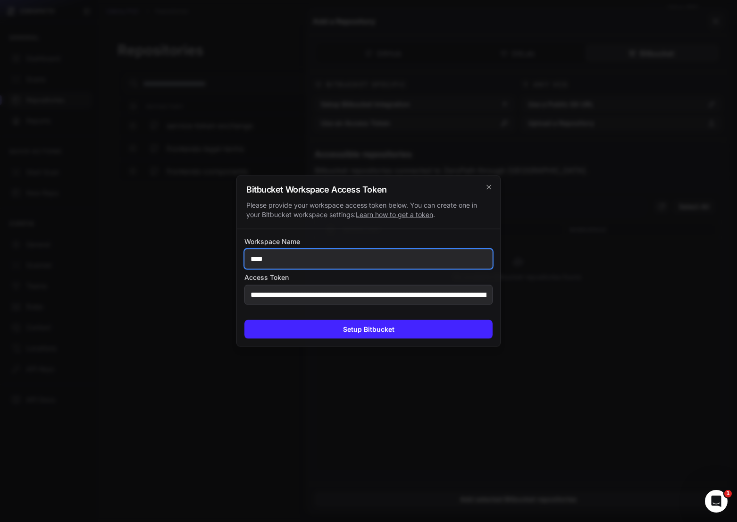
click at [329, 257] on input "****" at bounding box center [368, 259] width 248 height 20
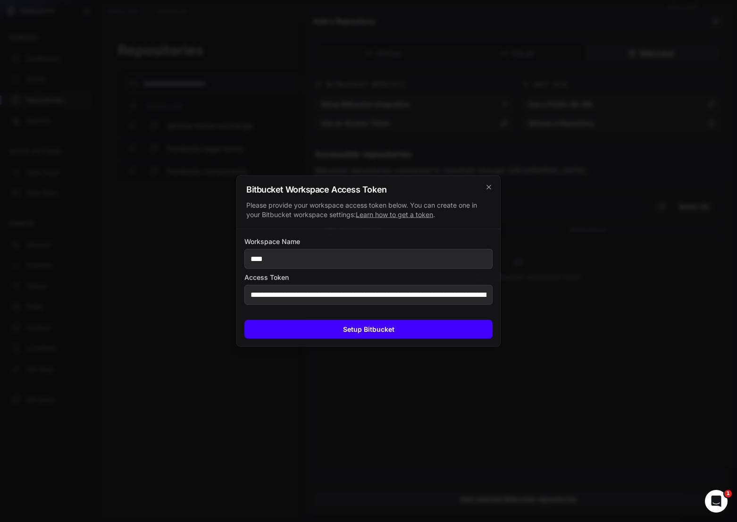
click at [336, 325] on button "Setup Bitbucket" at bounding box center [368, 329] width 248 height 19
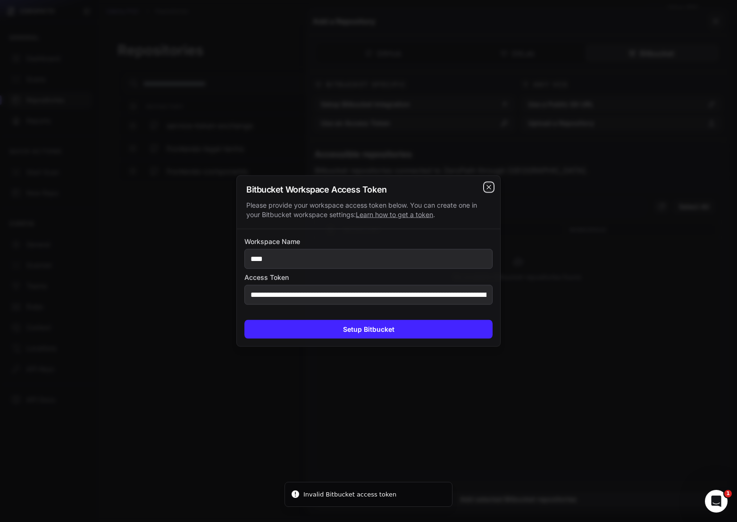
click at [487, 186] on icon "cross 2," at bounding box center [489, 188] width 8 height 8
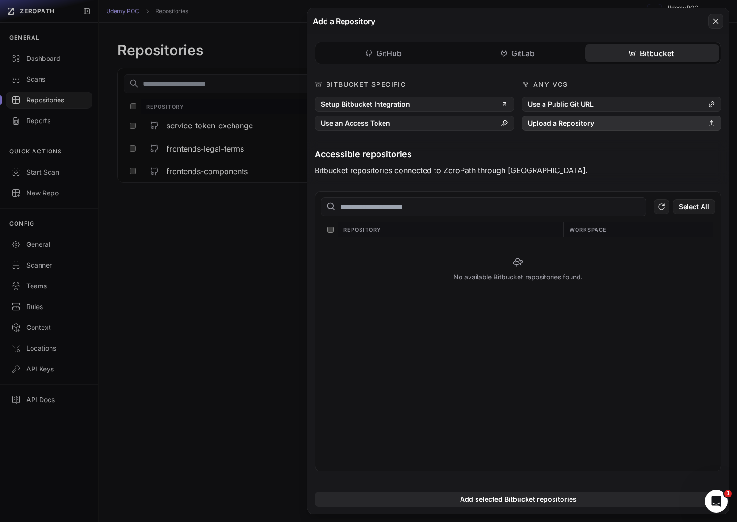
click at [573, 123] on button "Upload a Repository" at bounding box center [622, 123] width 200 height 15
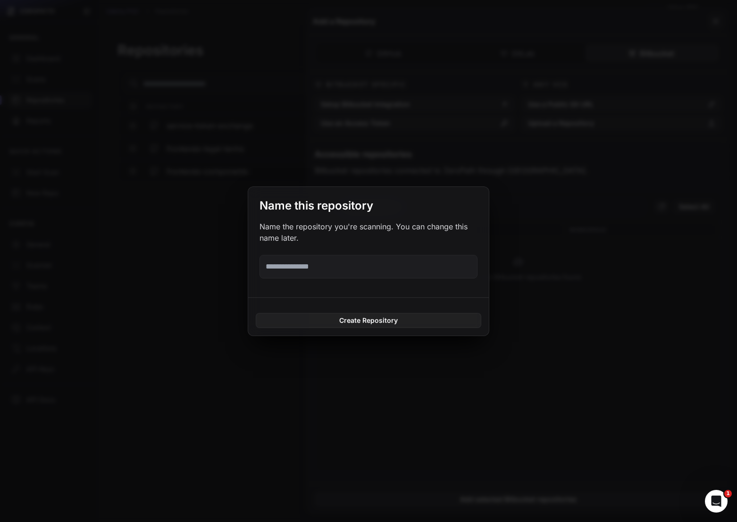
click at [393, 272] on input "text" at bounding box center [369, 267] width 218 height 24
type input "***"
click at [386, 322] on button "Create Repository" at bounding box center [369, 320] width 226 height 15
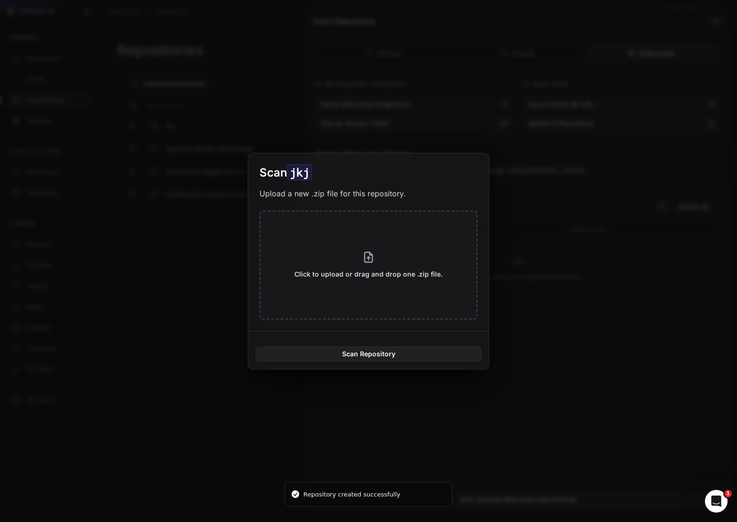
click at [272, 101] on button at bounding box center [368, 261] width 737 height 522
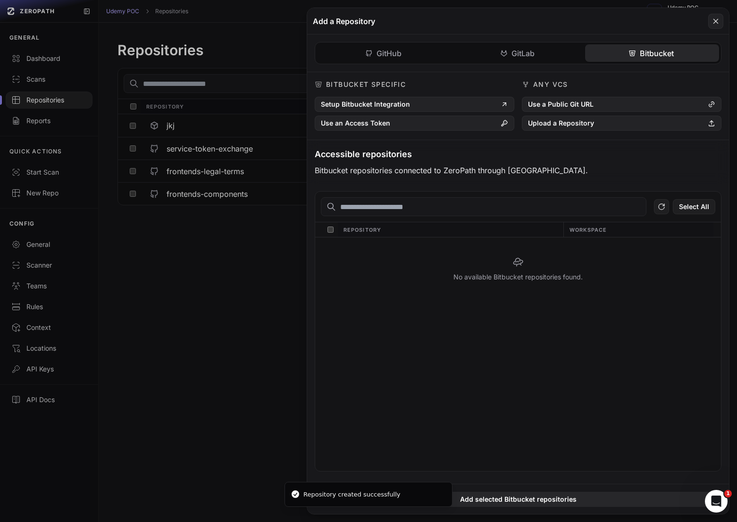
click at [276, 121] on button at bounding box center [368, 261] width 737 height 522
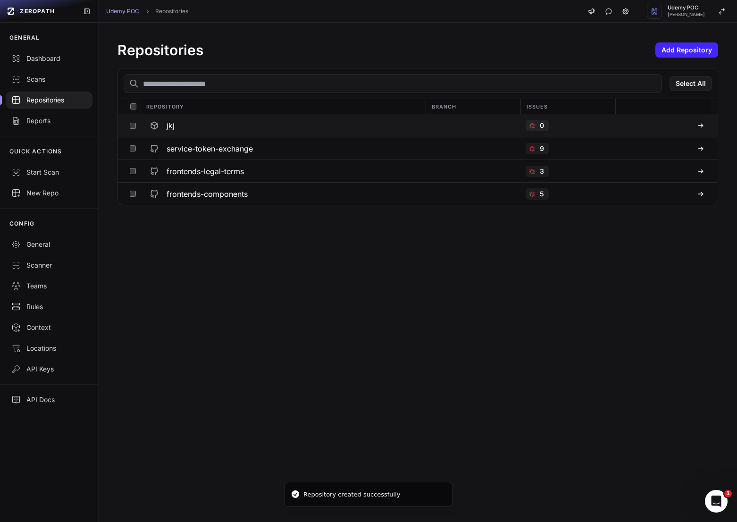
click at [270, 127] on div "jkj" at bounding box center [283, 125] width 274 height 17
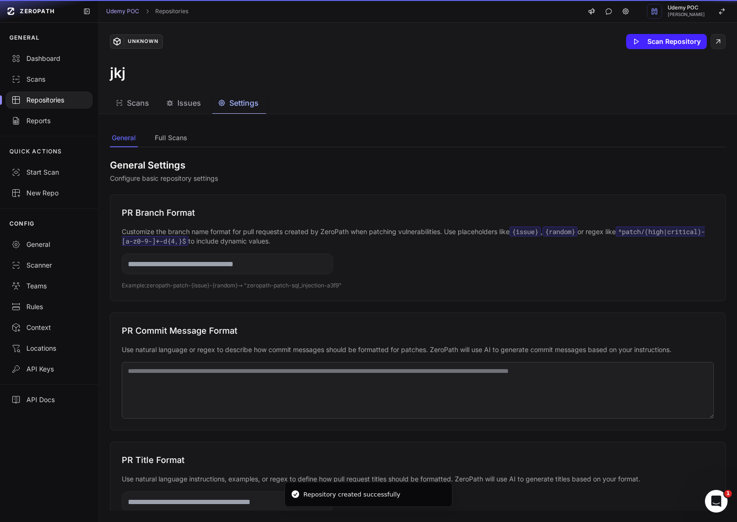
click at [235, 103] on span "Settings" at bounding box center [243, 102] width 29 height 11
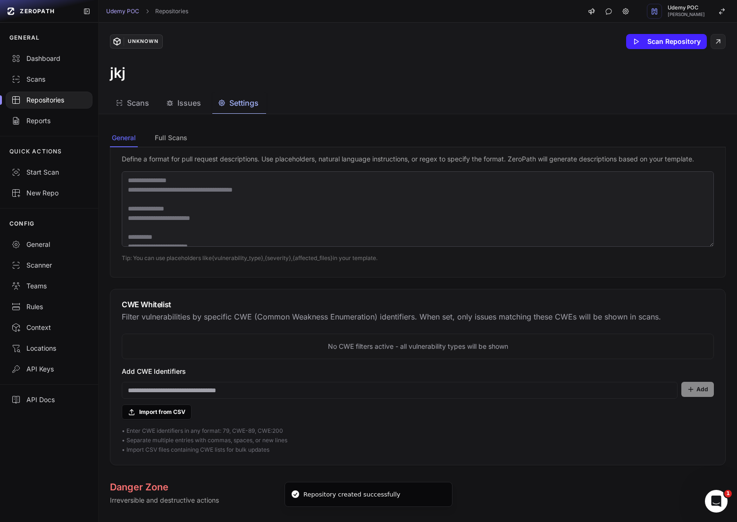
scroll to position [507, 0]
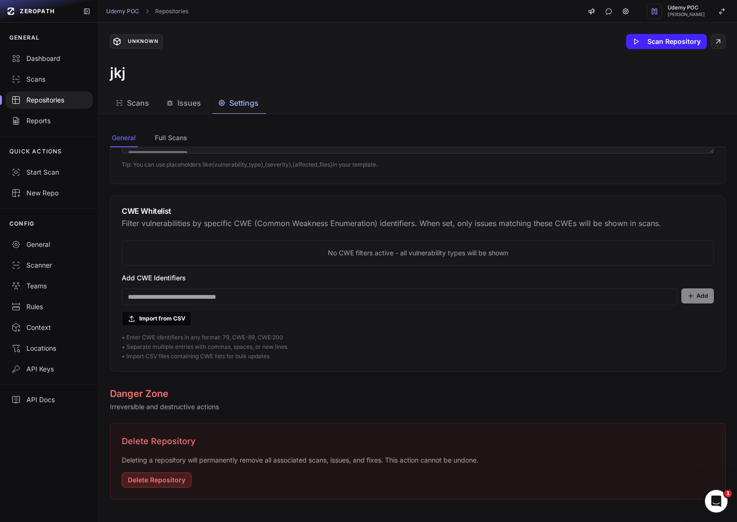
click at [171, 477] on button "Delete Repository" at bounding box center [157, 479] width 70 height 15
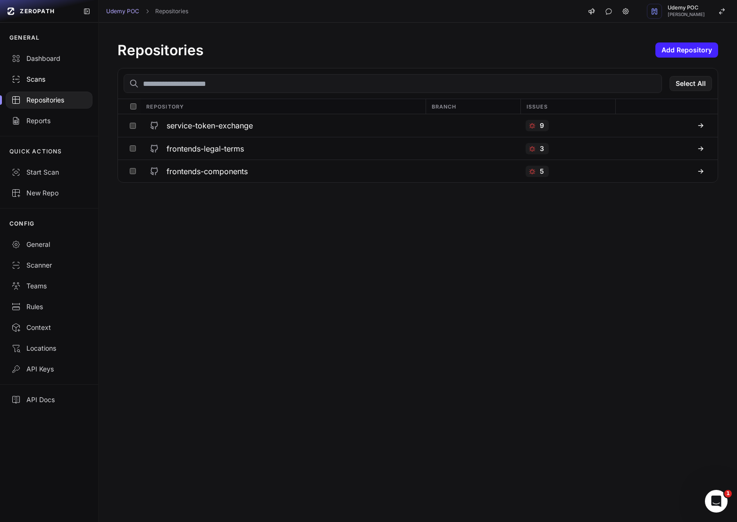
click at [43, 79] on div "Scans" at bounding box center [49, 79] width 76 height 9
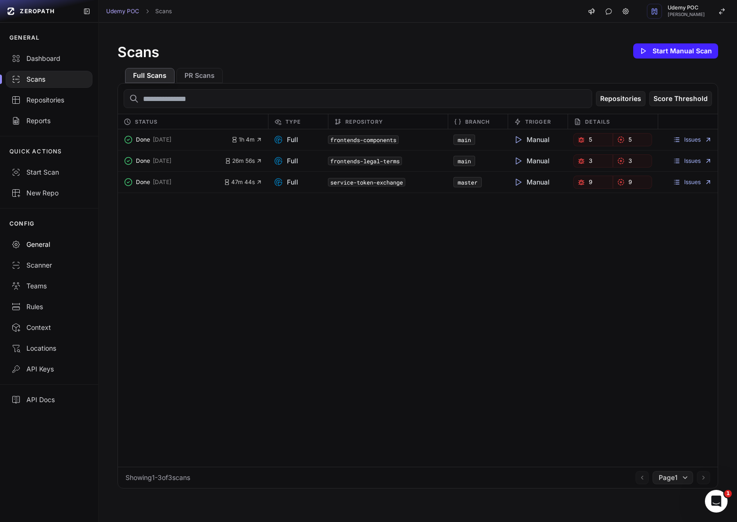
click at [46, 237] on link "General" at bounding box center [49, 244] width 98 height 21
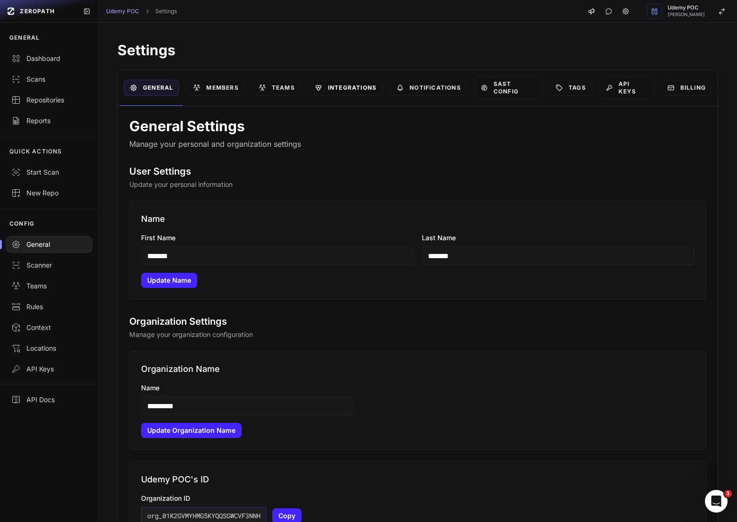
click at [354, 82] on link "Integrations" at bounding box center [346, 88] width 74 height 16
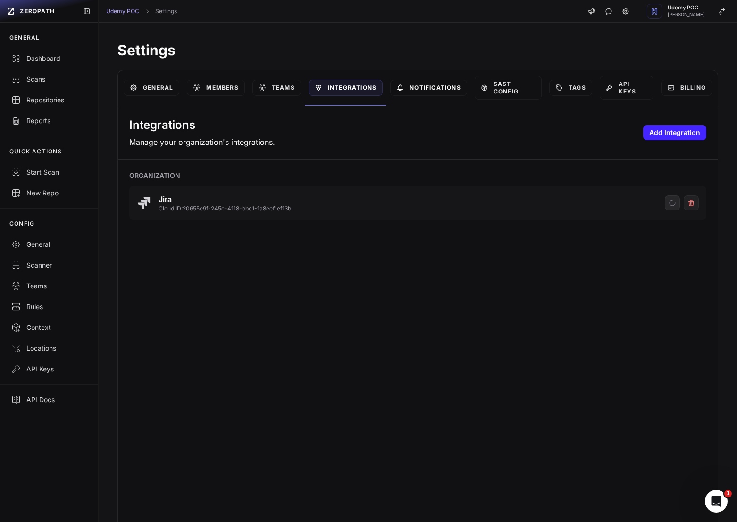
click at [424, 86] on link "Notifications" at bounding box center [428, 88] width 77 height 16
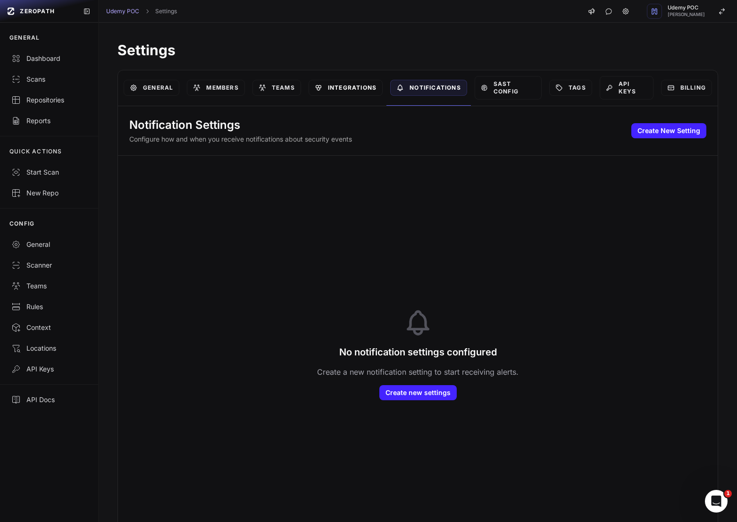
click at [344, 91] on link "Integrations" at bounding box center [346, 88] width 74 height 16
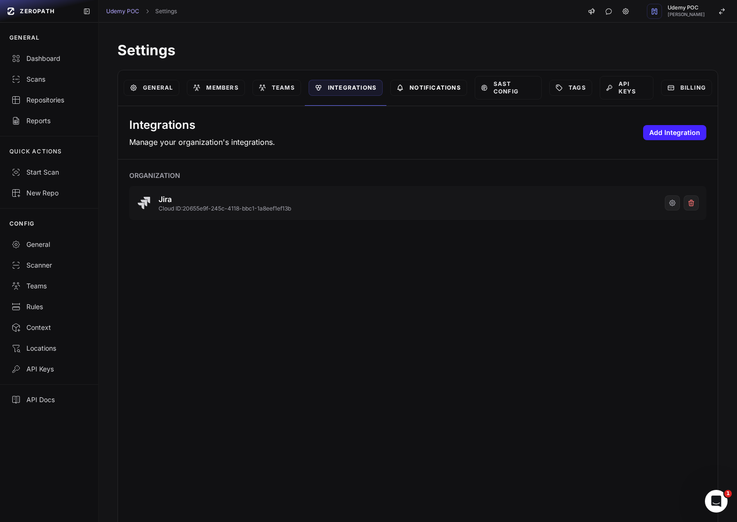
click at [412, 86] on link "Notifications" at bounding box center [428, 88] width 77 height 16
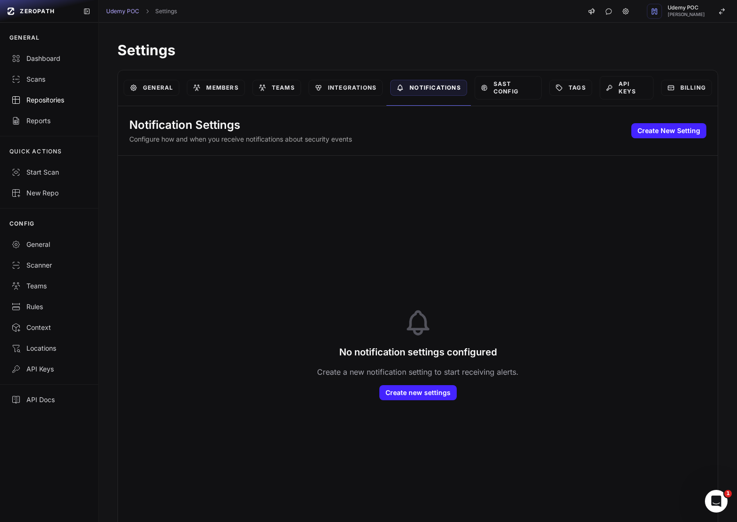
click at [56, 91] on link "Repositories" at bounding box center [49, 100] width 98 height 21
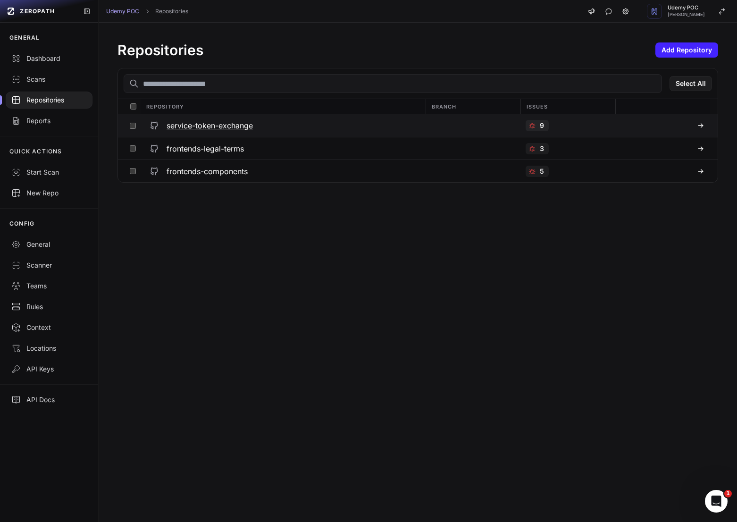
click at [217, 117] on div "service-token-exchange" at bounding box center [283, 125] width 274 height 17
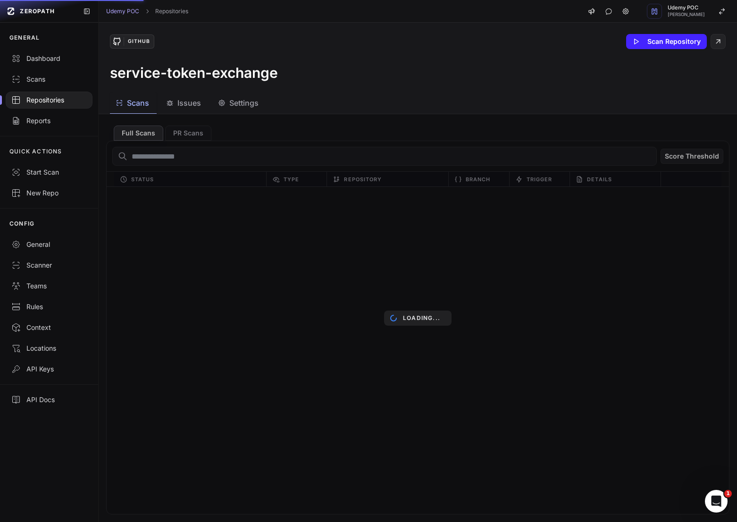
click at [189, 108] on span "Issues" at bounding box center [189, 102] width 24 height 11
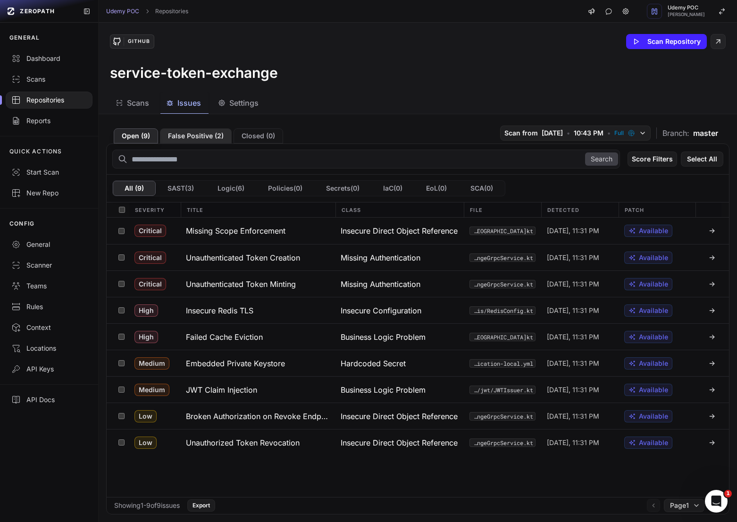
click at [197, 134] on button "False Positive ( 2 )" at bounding box center [196, 135] width 72 height 15
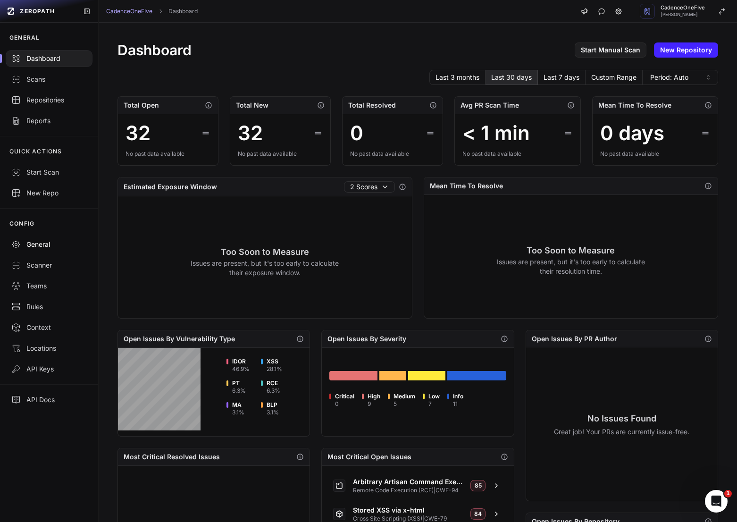
click at [54, 251] on link "General" at bounding box center [49, 244] width 98 height 21
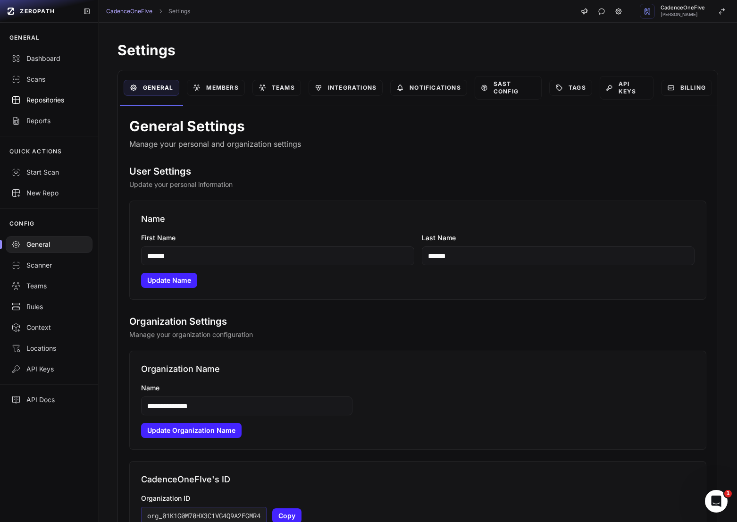
click at [58, 95] on div "Repositories" at bounding box center [49, 99] width 76 height 9
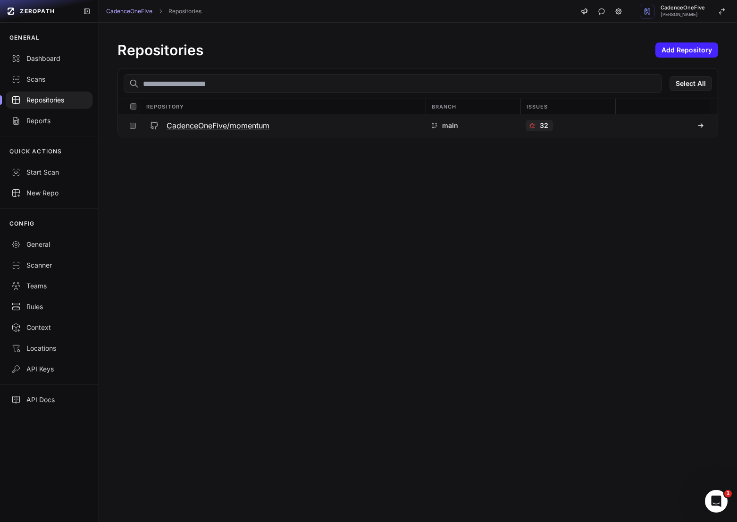
click at [373, 125] on div "CadenceOneFive/momentum" at bounding box center [283, 125] width 274 height 17
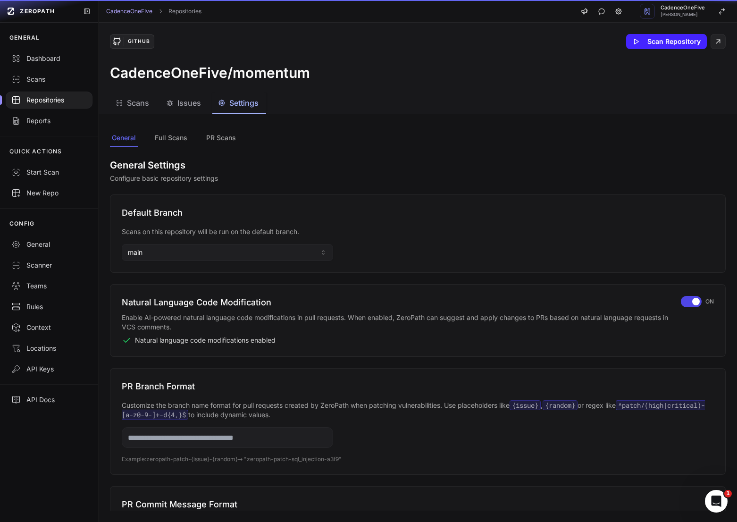
click at [256, 104] on span "Settings" at bounding box center [243, 102] width 29 height 11
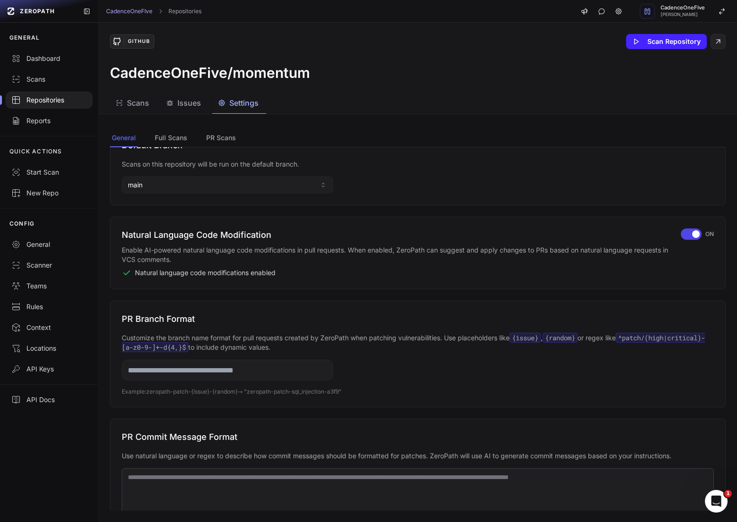
scroll to position [107, 0]
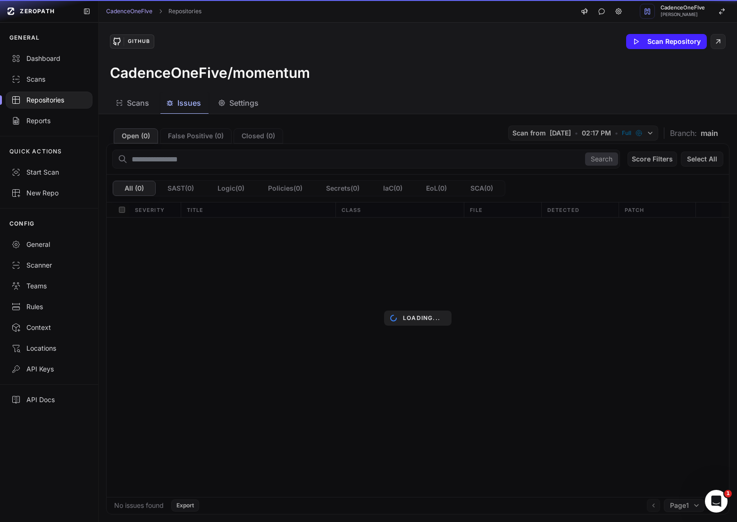
click at [183, 102] on span "Issues" at bounding box center [189, 102] width 24 height 11
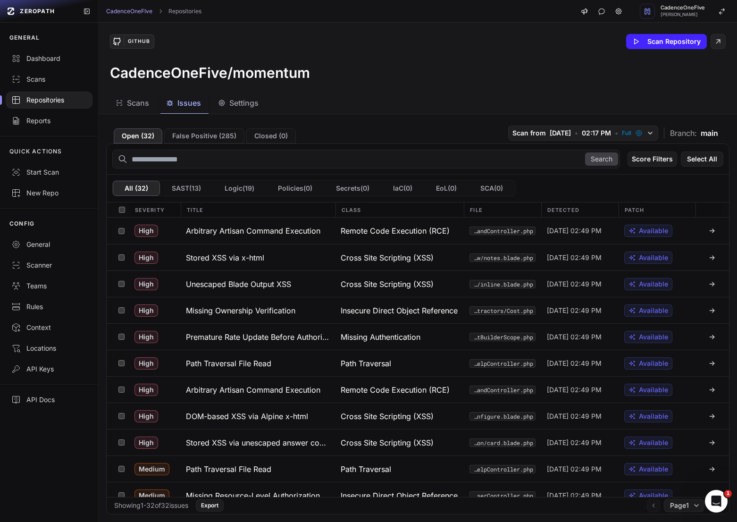
click at [126, 102] on div "Scans" at bounding box center [133, 102] width 34 height 11
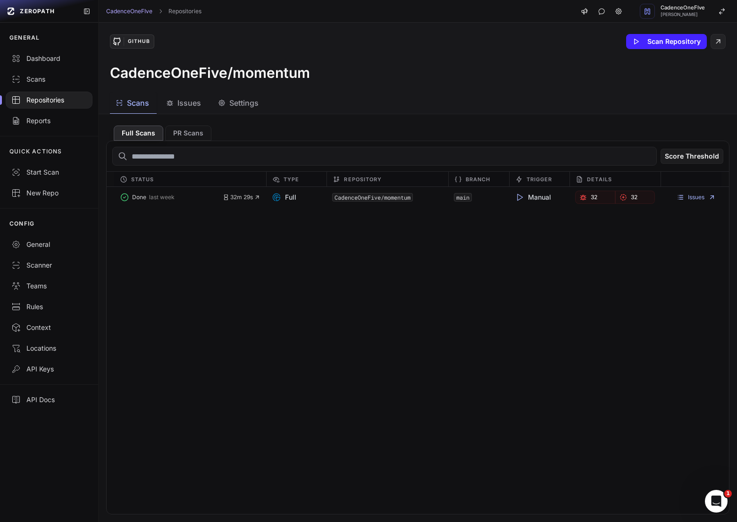
click at [39, 98] on div "Repositories" at bounding box center [49, 99] width 76 height 9
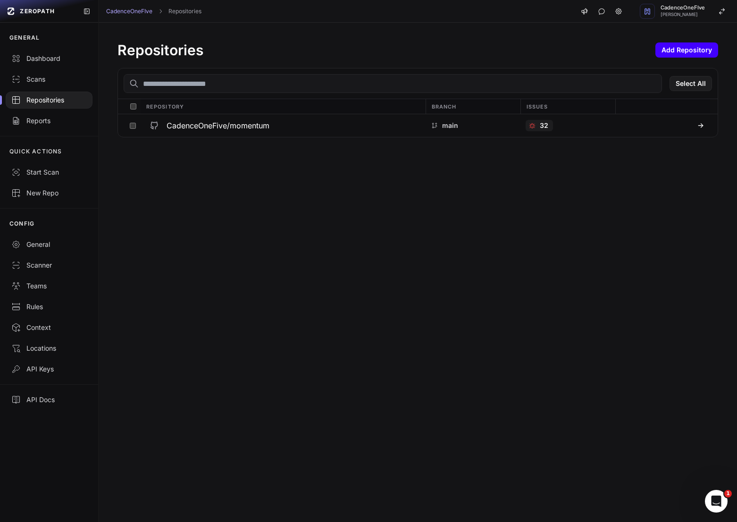
click at [698, 43] on button "Add Repository" at bounding box center [687, 49] width 63 height 15
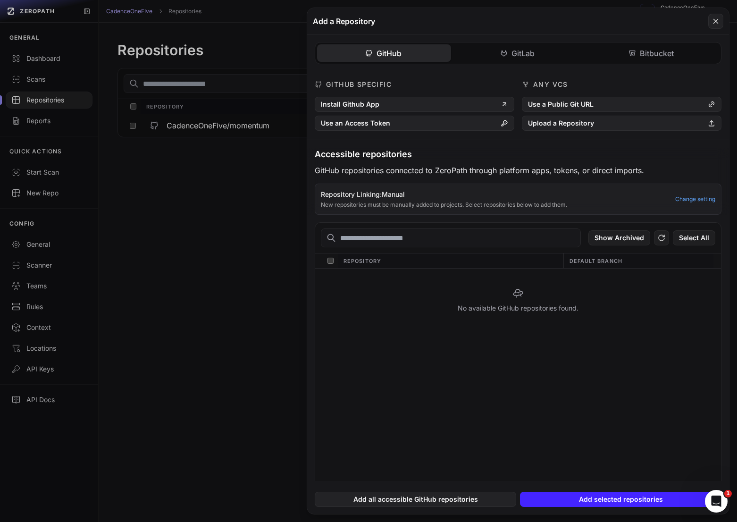
click at [199, 211] on button at bounding box center [368, 261] width 737 height 522
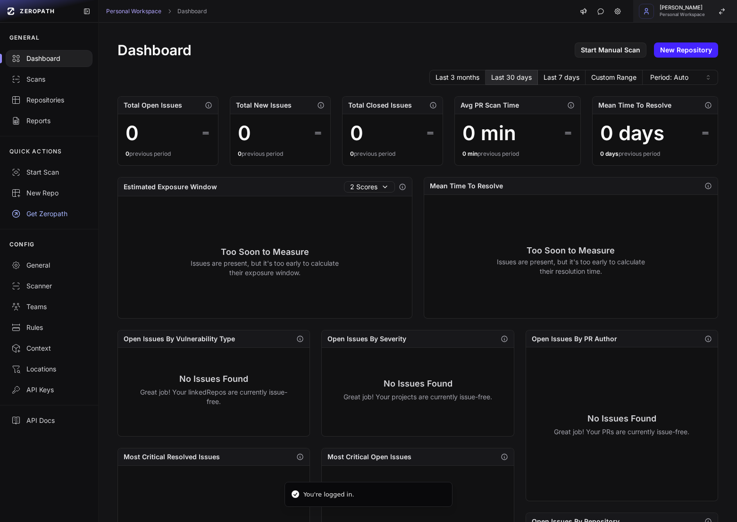
click at [693, 17] on span "Personal Workspace" at bounding box center [682, 14] width 45 height 5
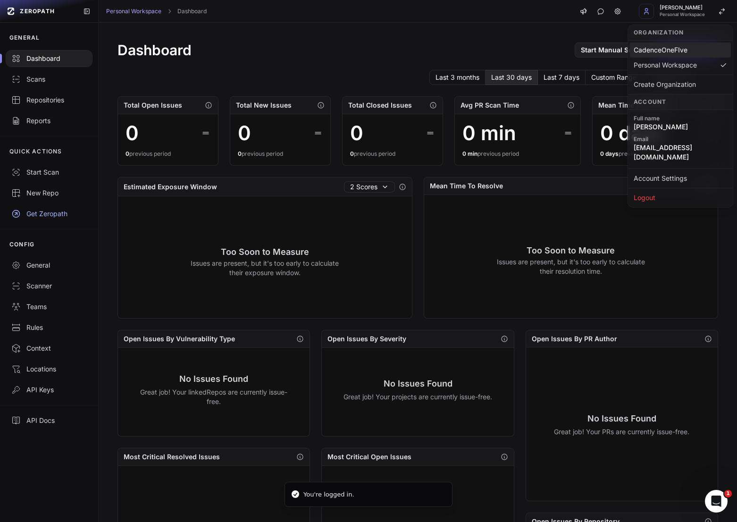
click at [681, 44] on div "CadenceOneFIve" at bounding box center [680, 49] width 101 height 15
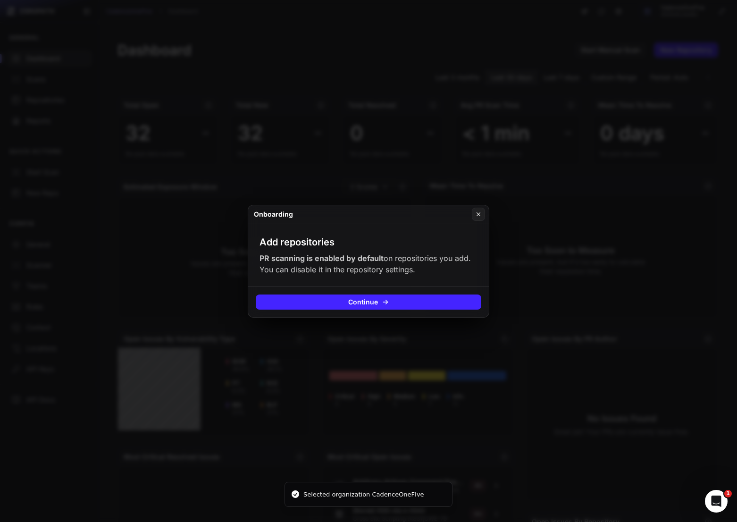
click at [486, 215] on div "Onboarding" at bounding box center [368, 214] width 241 height 19
click at [474, 215] on button at bounding box center [478, 214] width 13 height 13
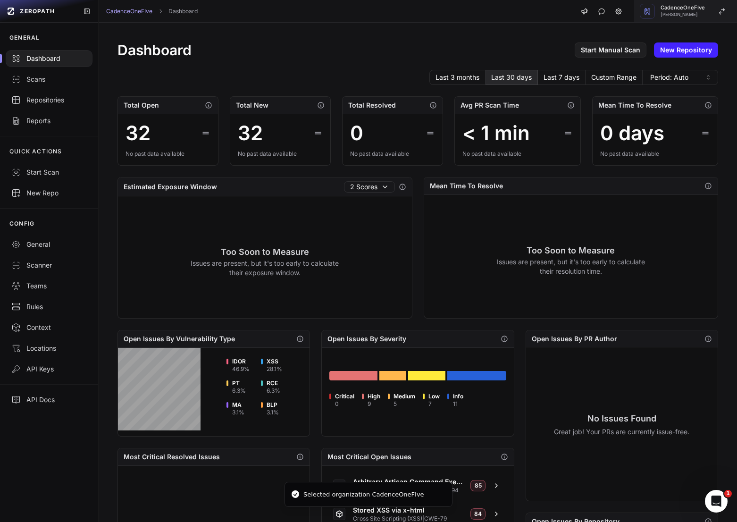
click at [690, 19] on button "CadenceOneFIve François Huet" at bounding box center [685, 11] width 103 height 23
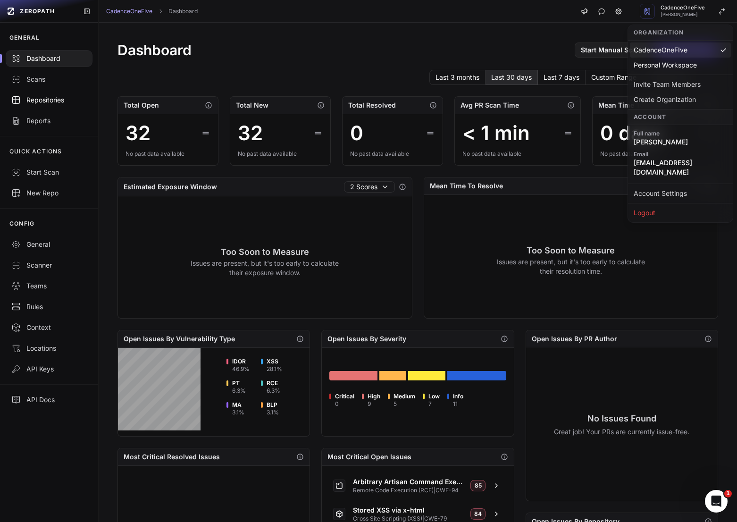
click at [51, 101] on div "Repositories" at bounding box center [49, 99] width 76 height 9
